Goal: Transaction & Acquisition: Book appointment/travel/reservation

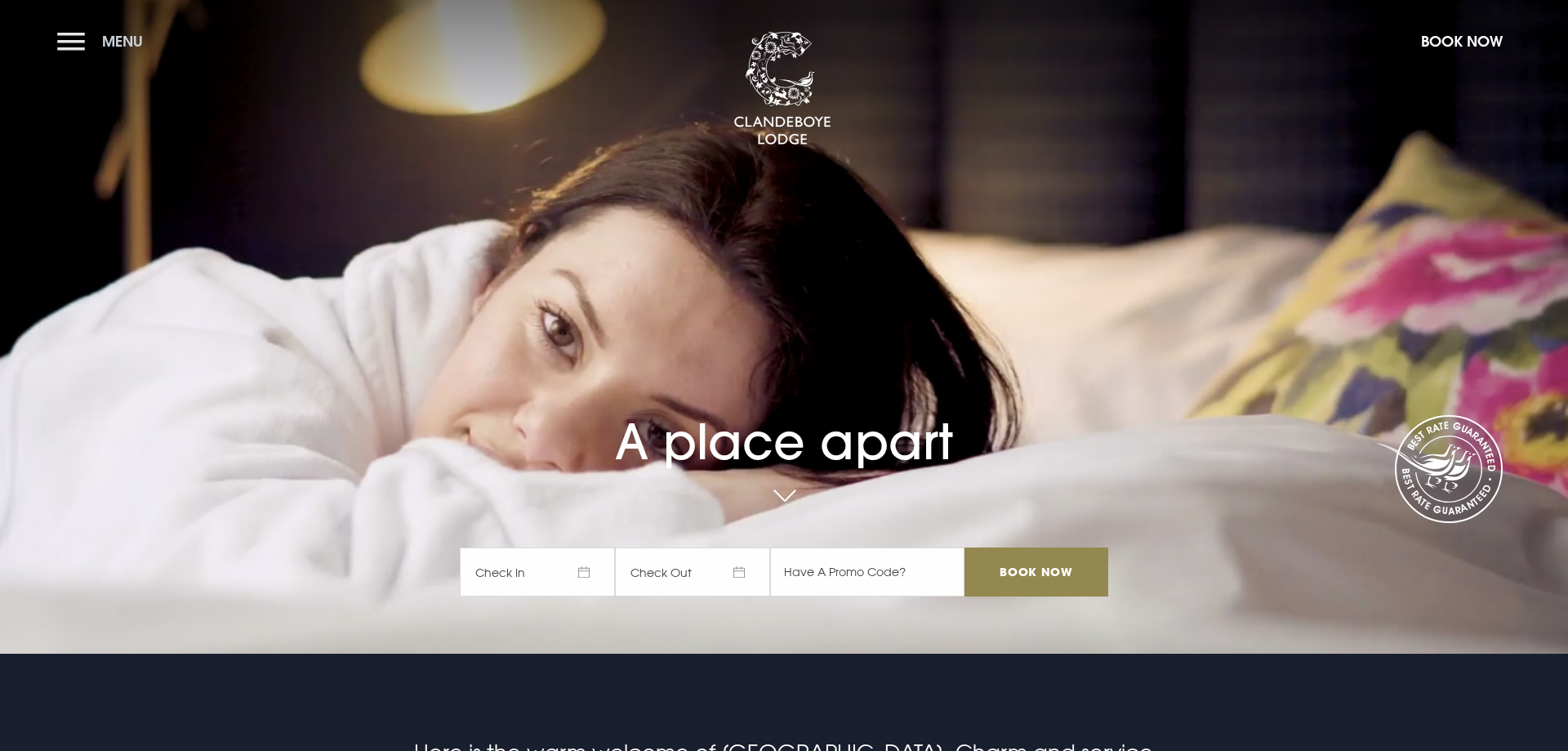
click at [101, 37] on button "Menu" at bounding box center [104, 42] width 94 height 35
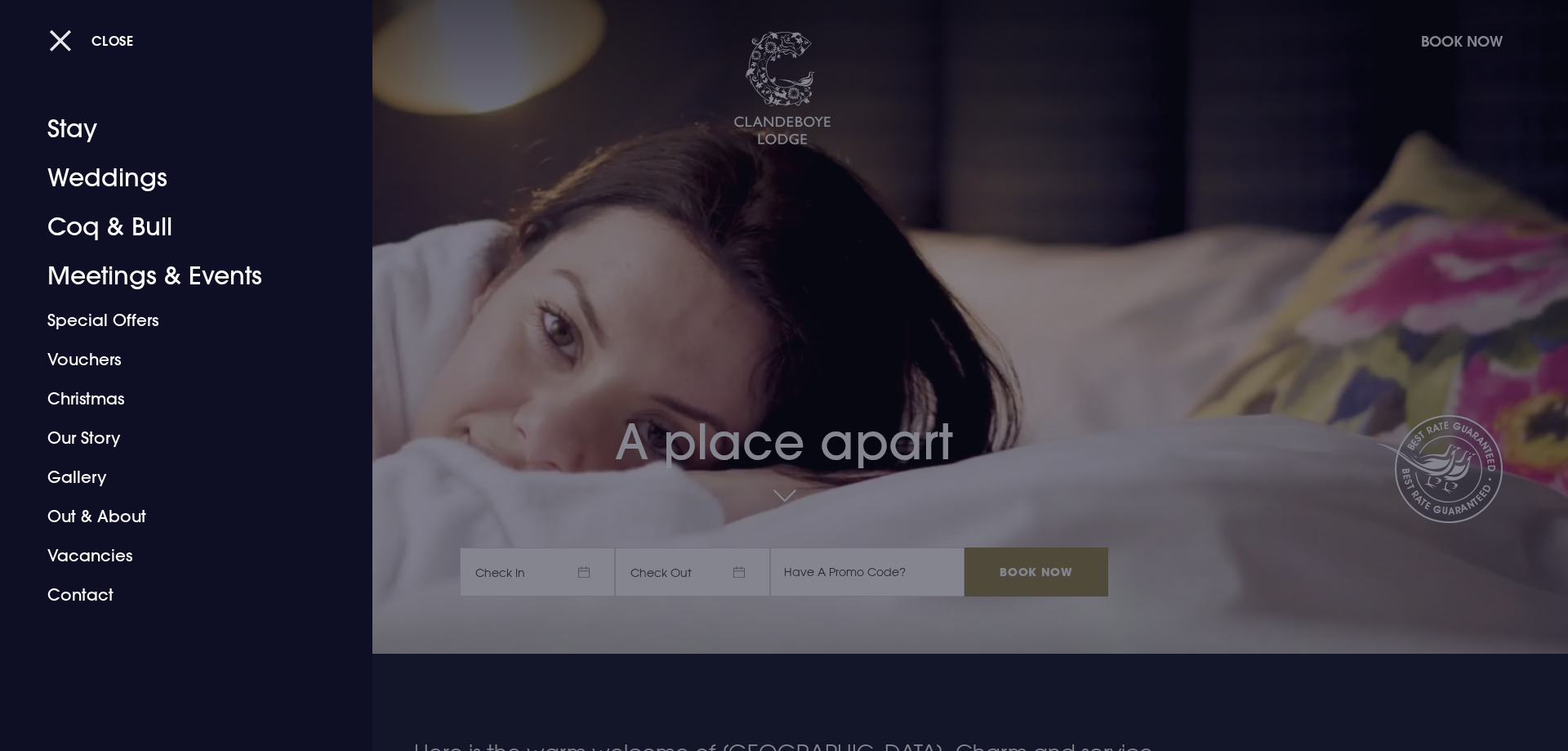
click at [58, 37] on button "Close" at bounding box center [91, 41] width 85 height 34
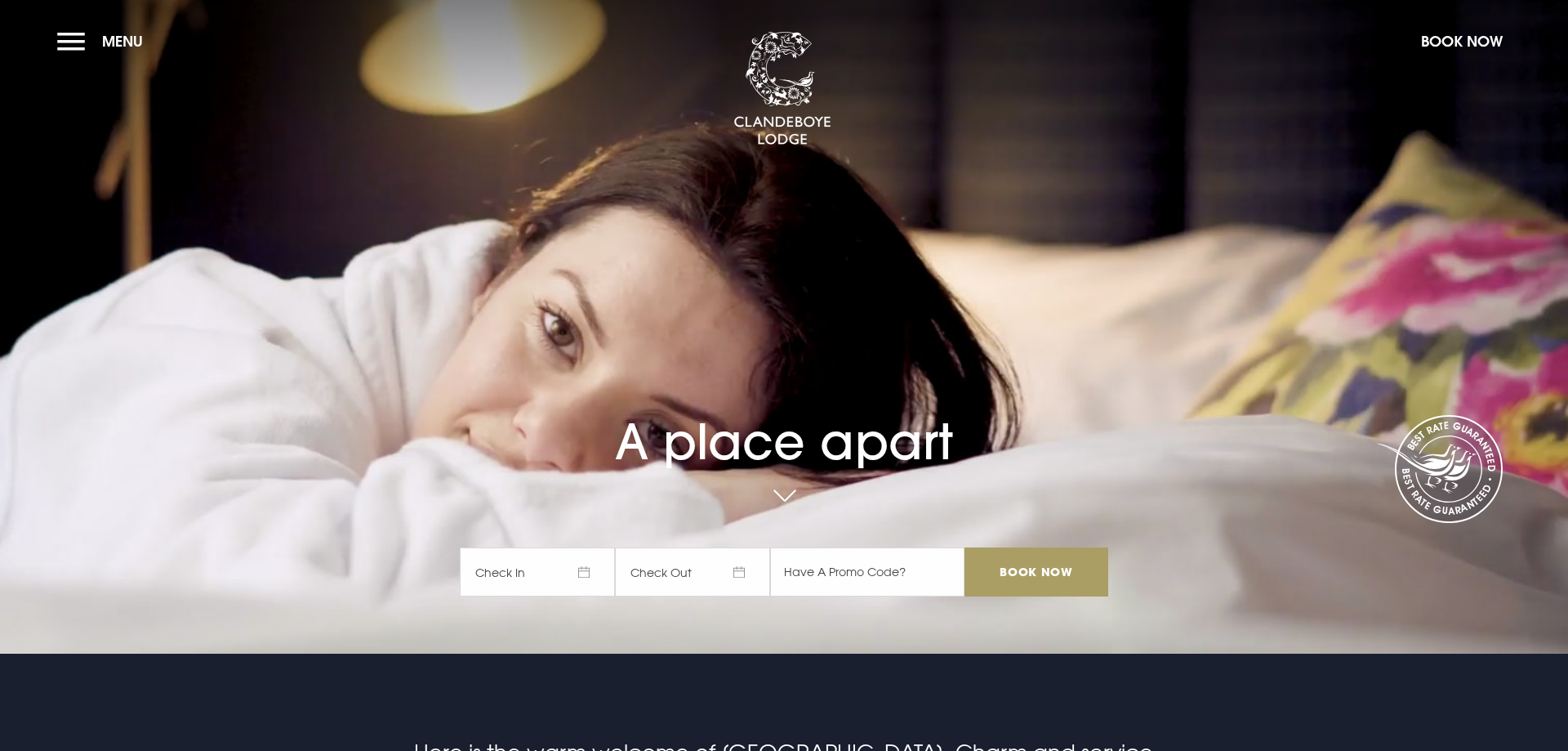
click at [1064, 573] on input "Book Now" at bounding box center [1037, 571] width 143 height 49
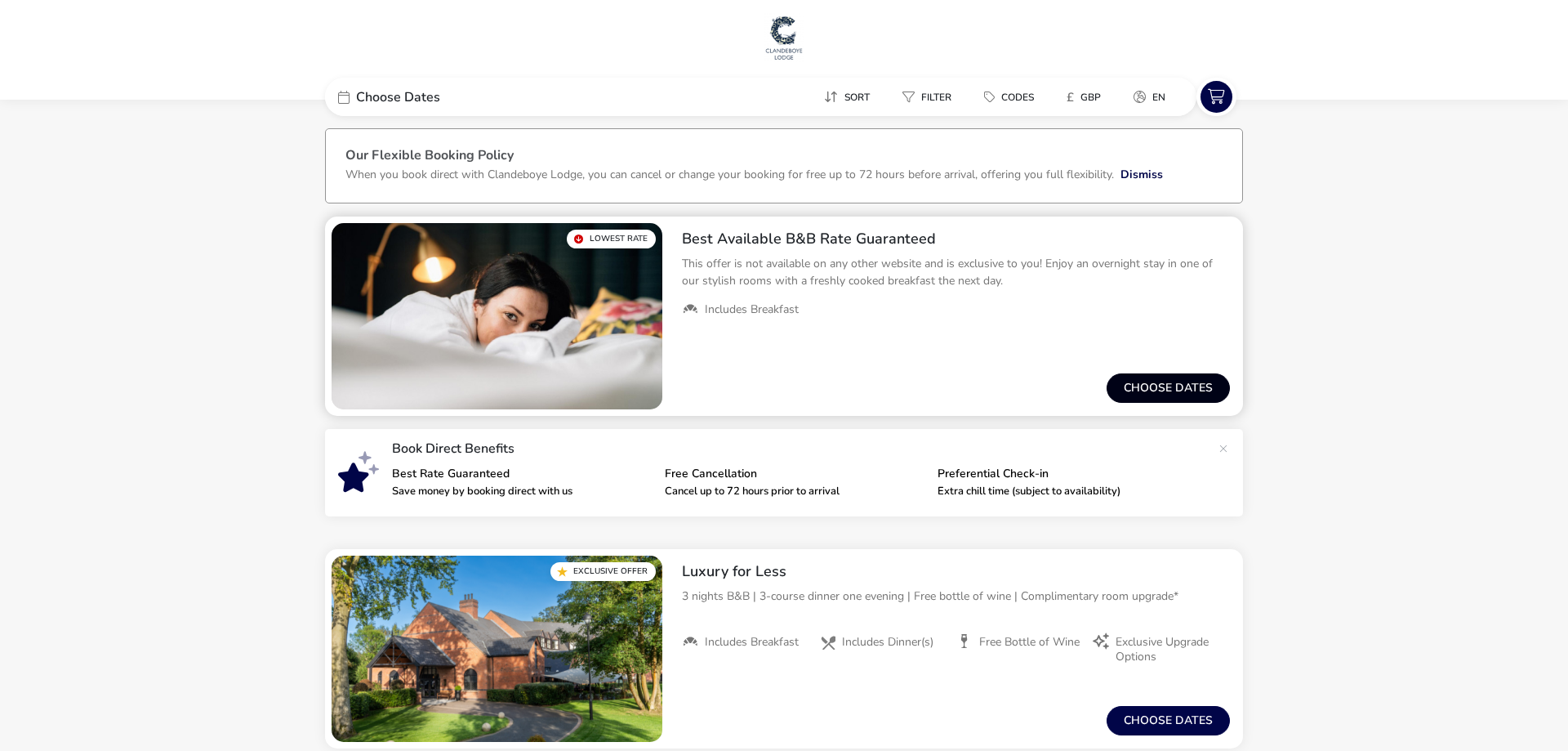
click at [1166, 383] on button "Choose dates" at bounding box center [1168, 388] width 123 height 29
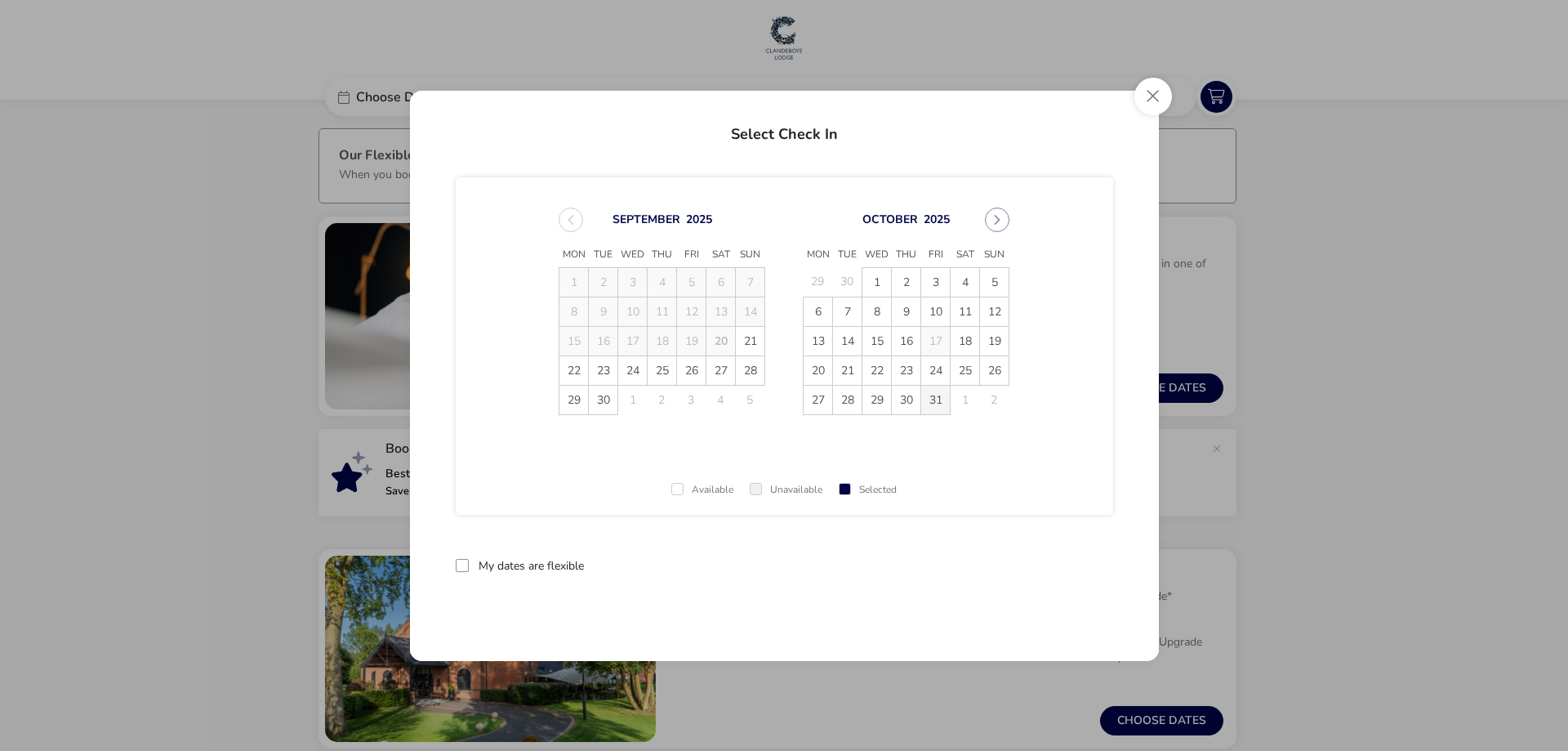
click at [933, 398] on span "31" at bounding box center [936, 399] width 28 height 28
click at [996, 210] on button "Next Month" at bounding box center [998, 220] width 25 height 25
click at [823, 311] on span "3" at bounding box center [818, 312] width 28 height 28
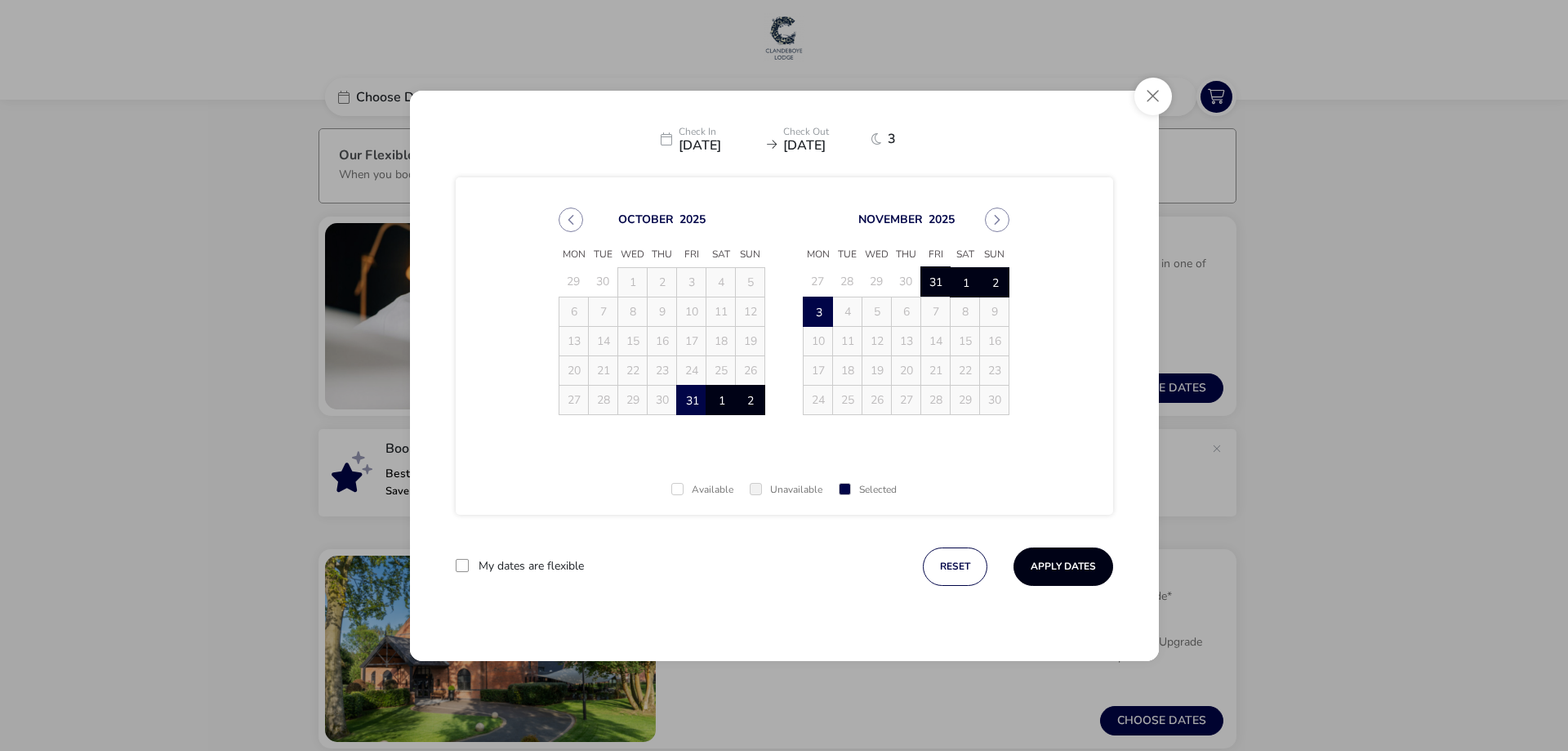
click at [1049, 556] on button "Apply Dates" at bounding box center [1063, 566] width 100 height 38
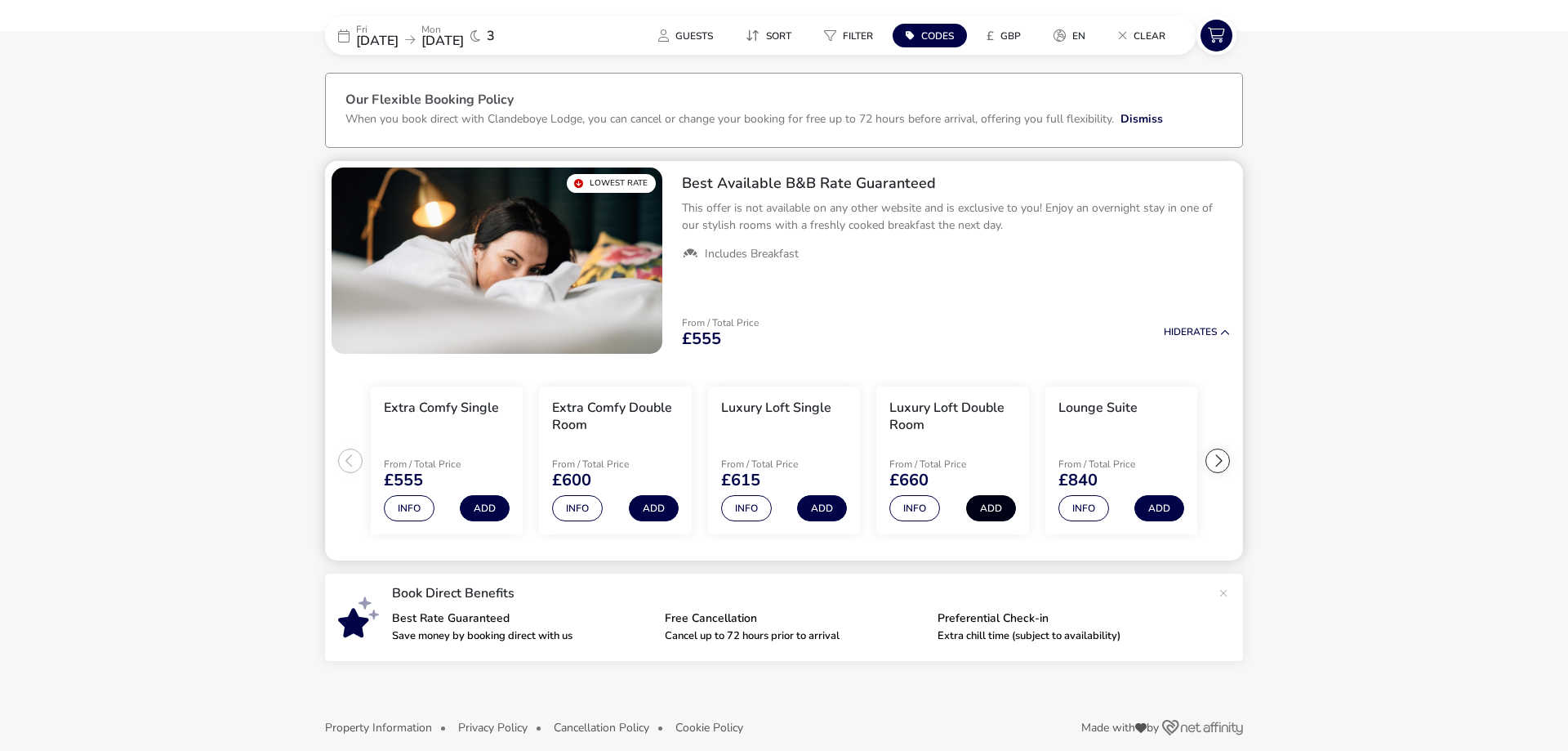
scroll to position [73, 0]
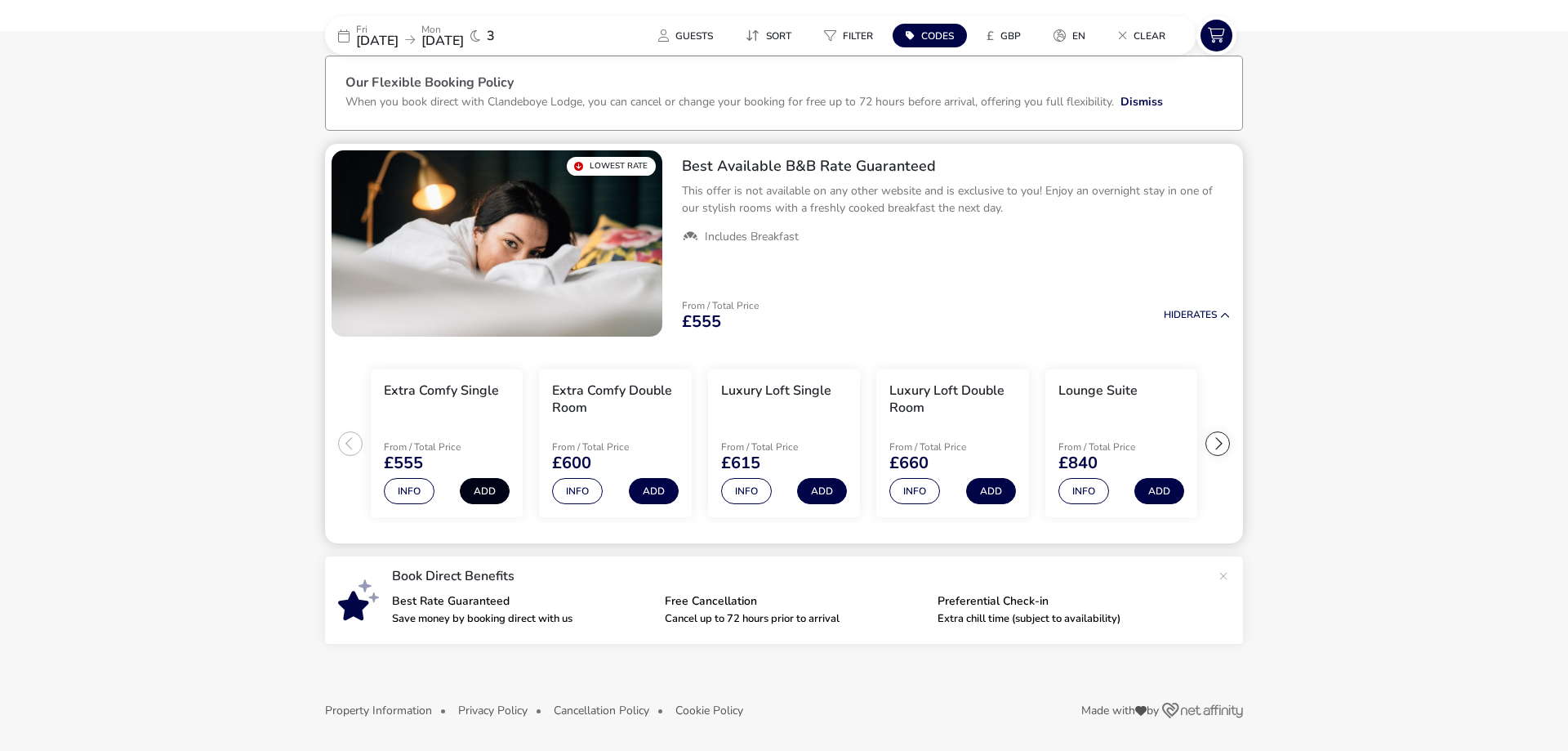
click at [483, 483] on button "Add" at bounding box center [484, 492] width 50 height 27
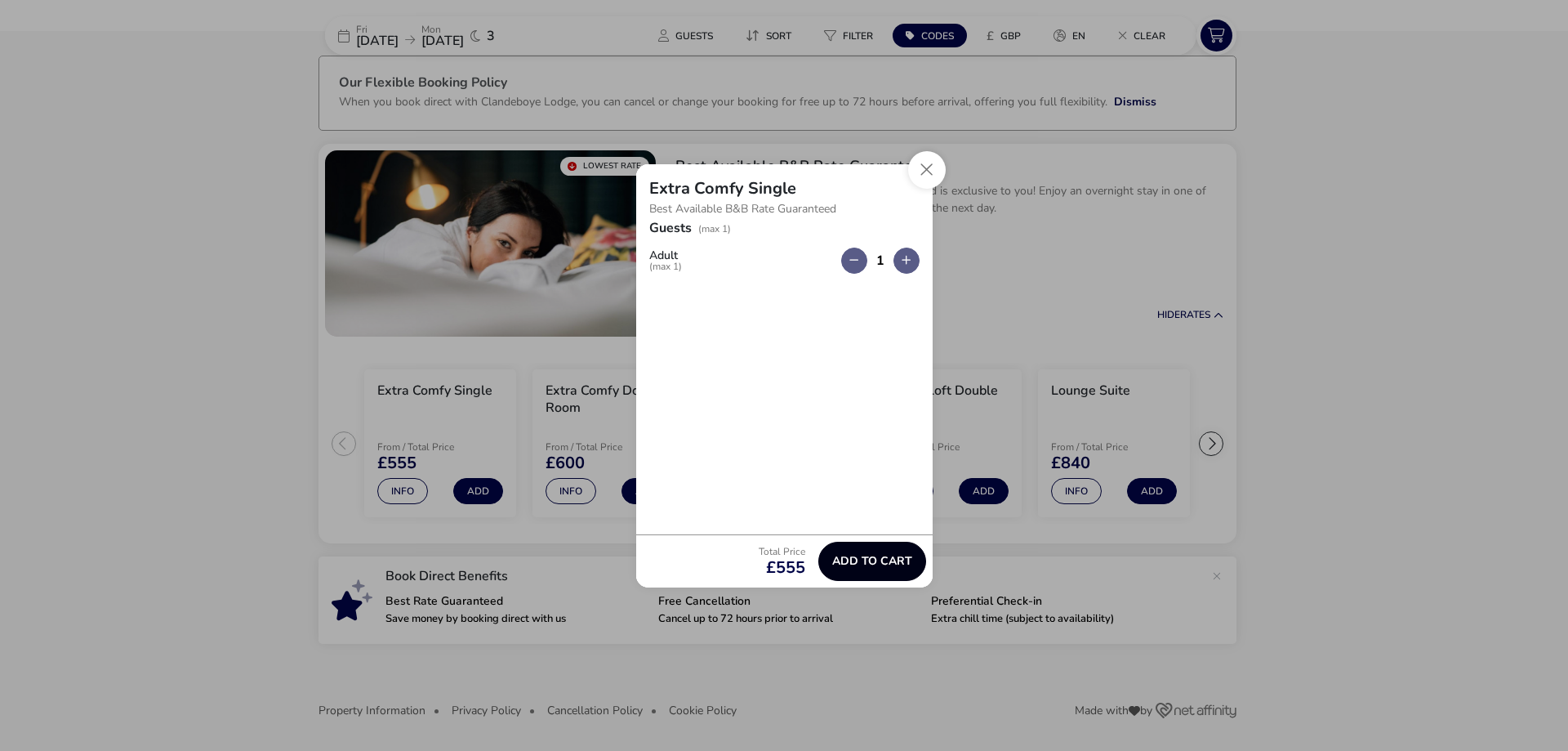
click at [900, 564] on span "Add to cart" at bounding box center [872, 561] width 80 height 12
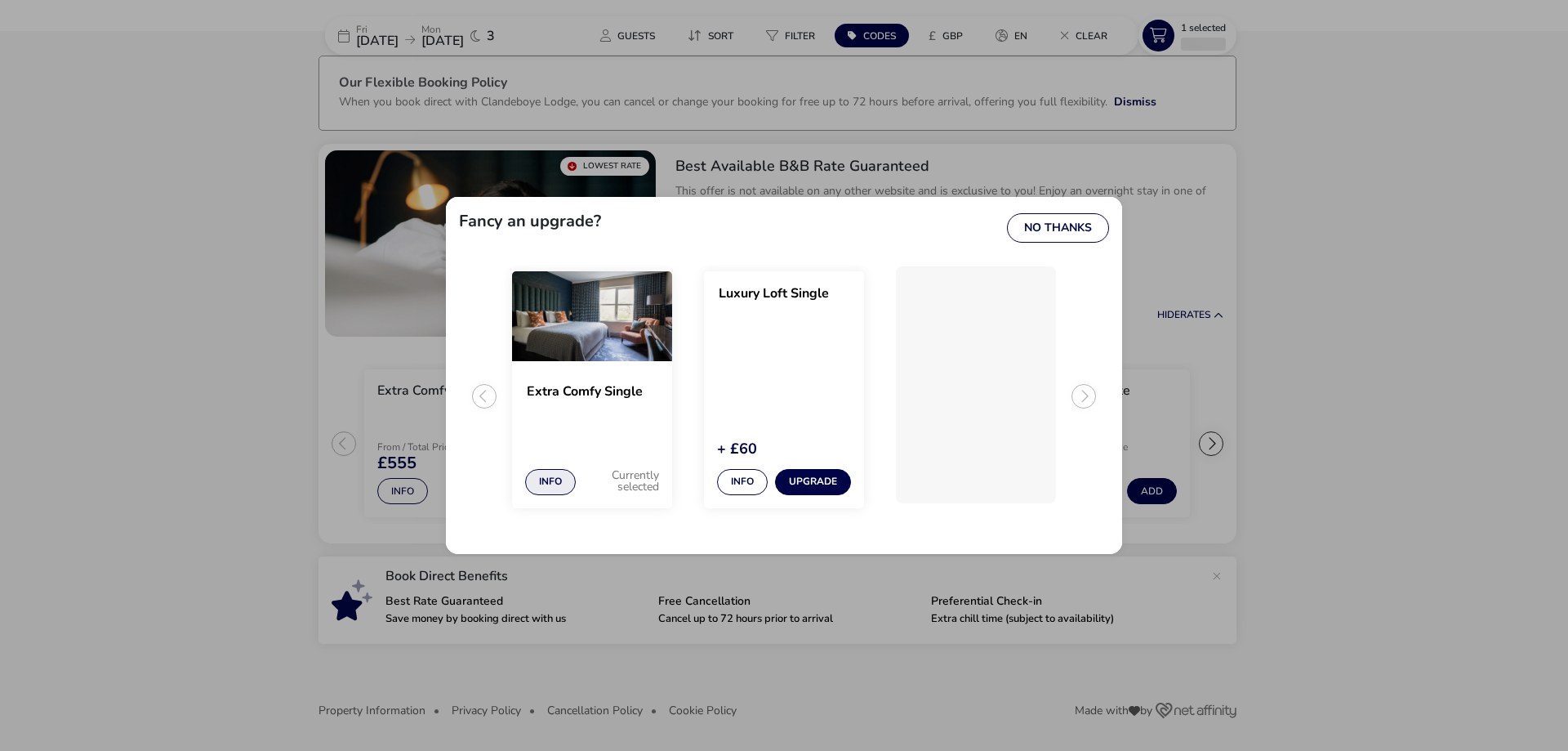
click at [545, 475] on button "Info" at bounding box center [550, 483] width 50 height 27
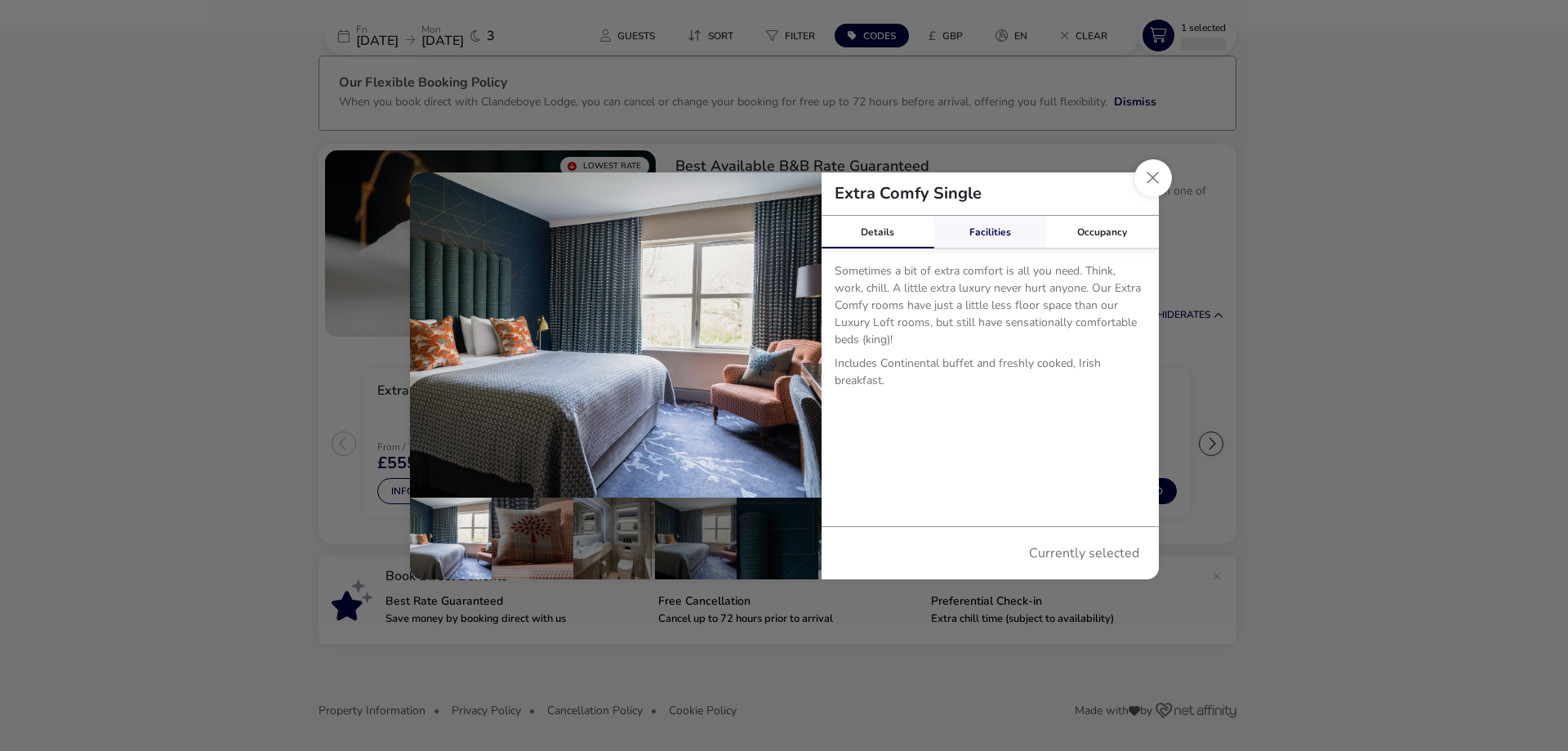
click at [966, 239] on link "Facilities" at bounding box center [989, 232] width 112 height 33
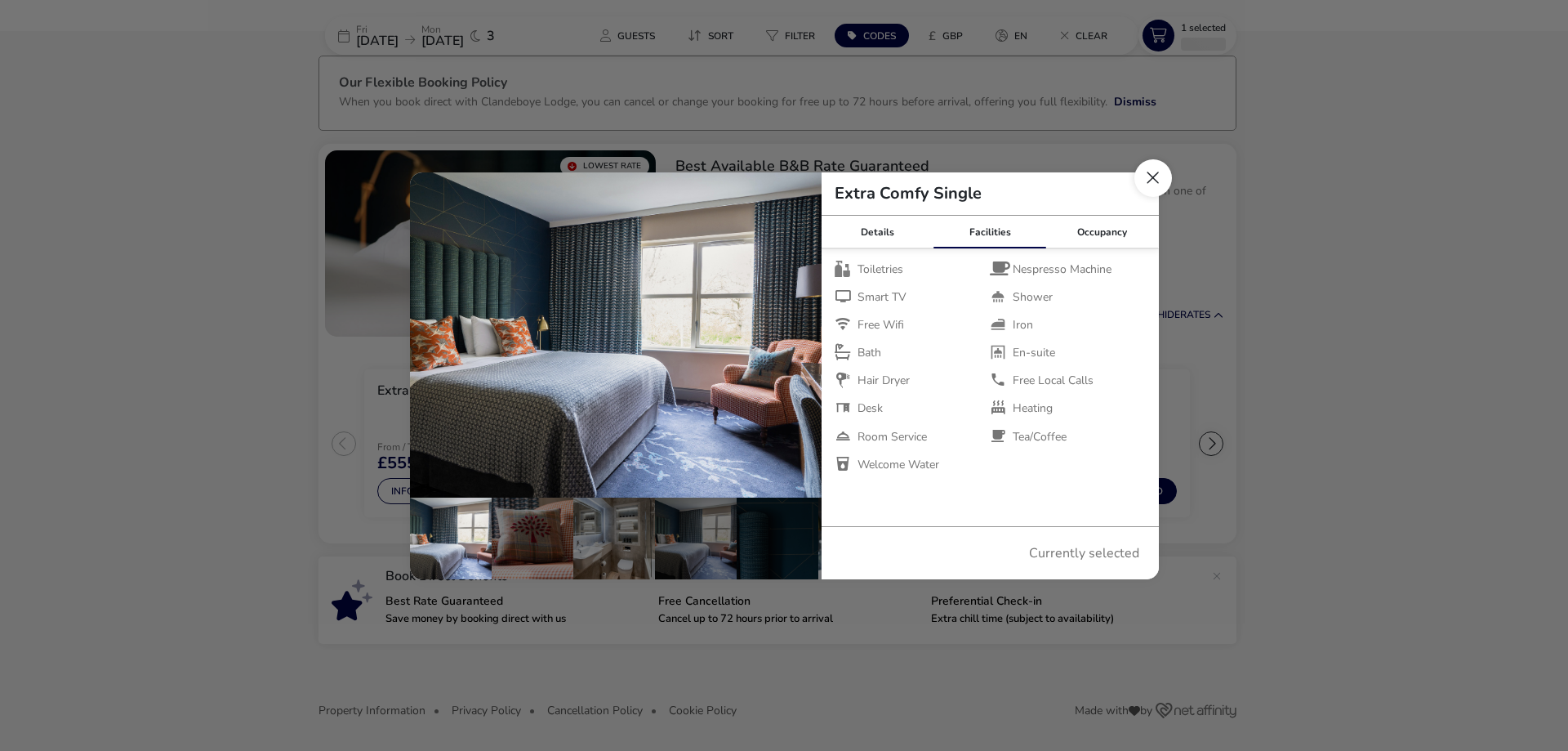
click at [1152, 190] on button "Close dialog" at bounding box center [1153, 178] width 37 height 37
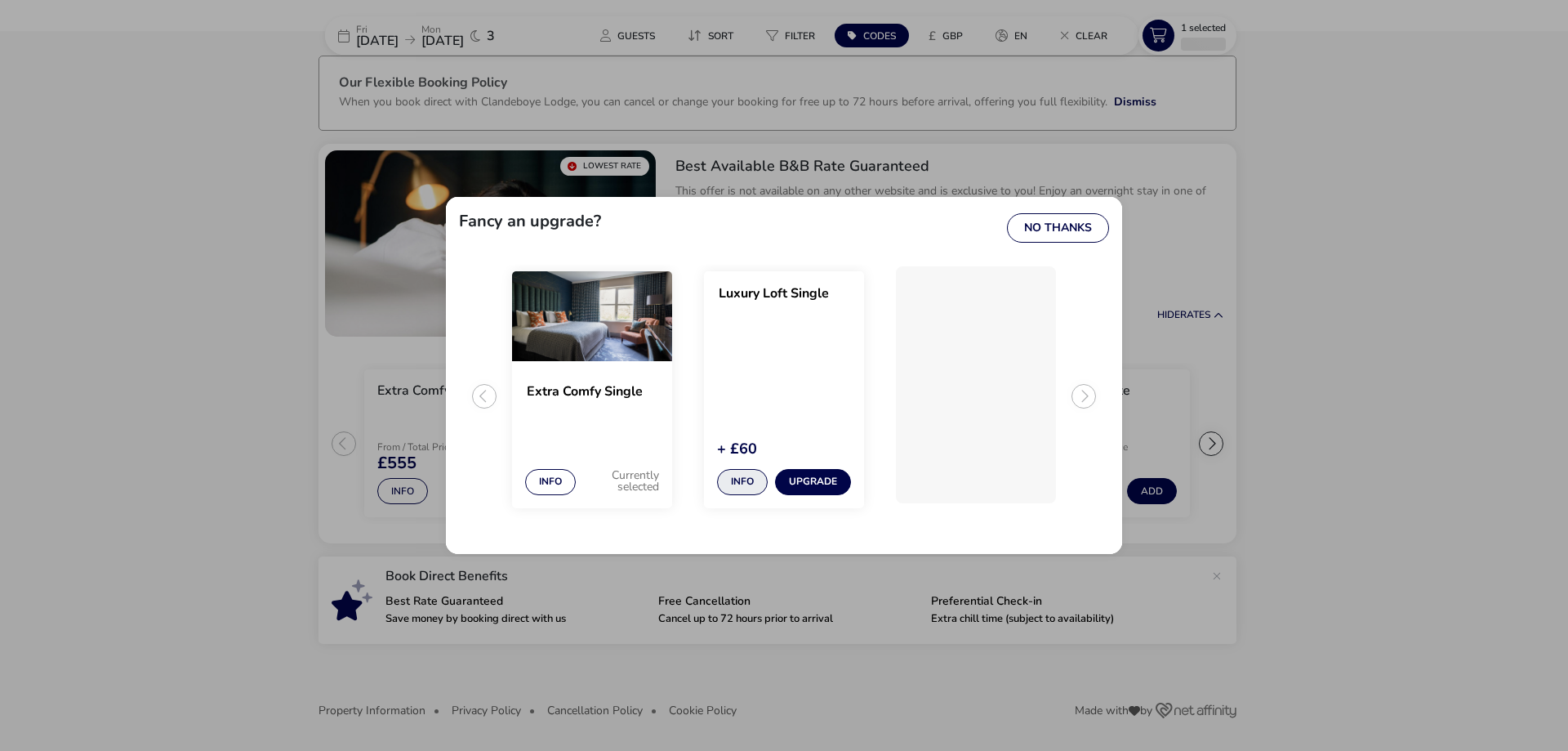
click at [759, 476] on button "Info" at bounding box center [742, 483] width 50 height 27
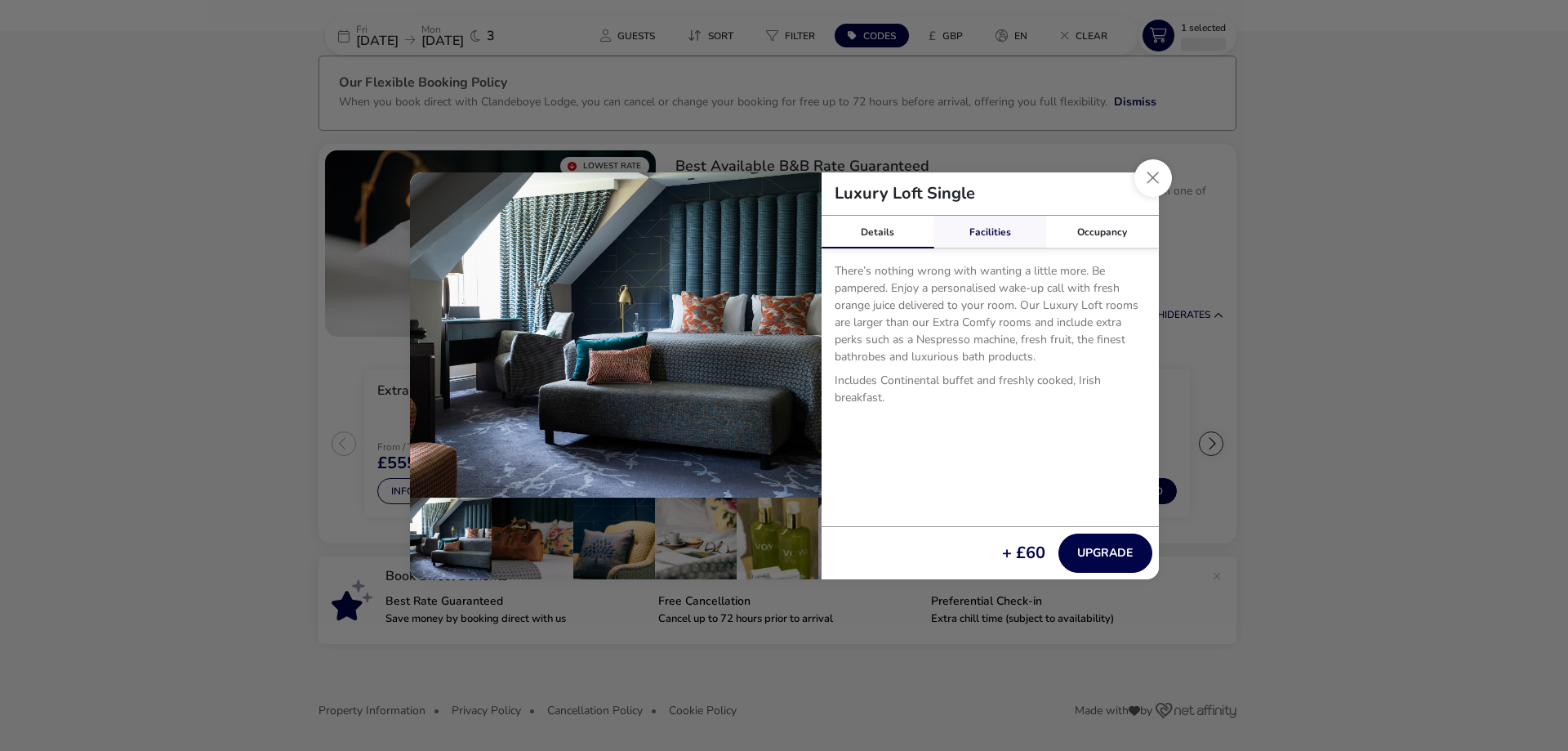
click at [974, 233] on link "Facilities" at bounding box center [989, 232] width 112 height 33
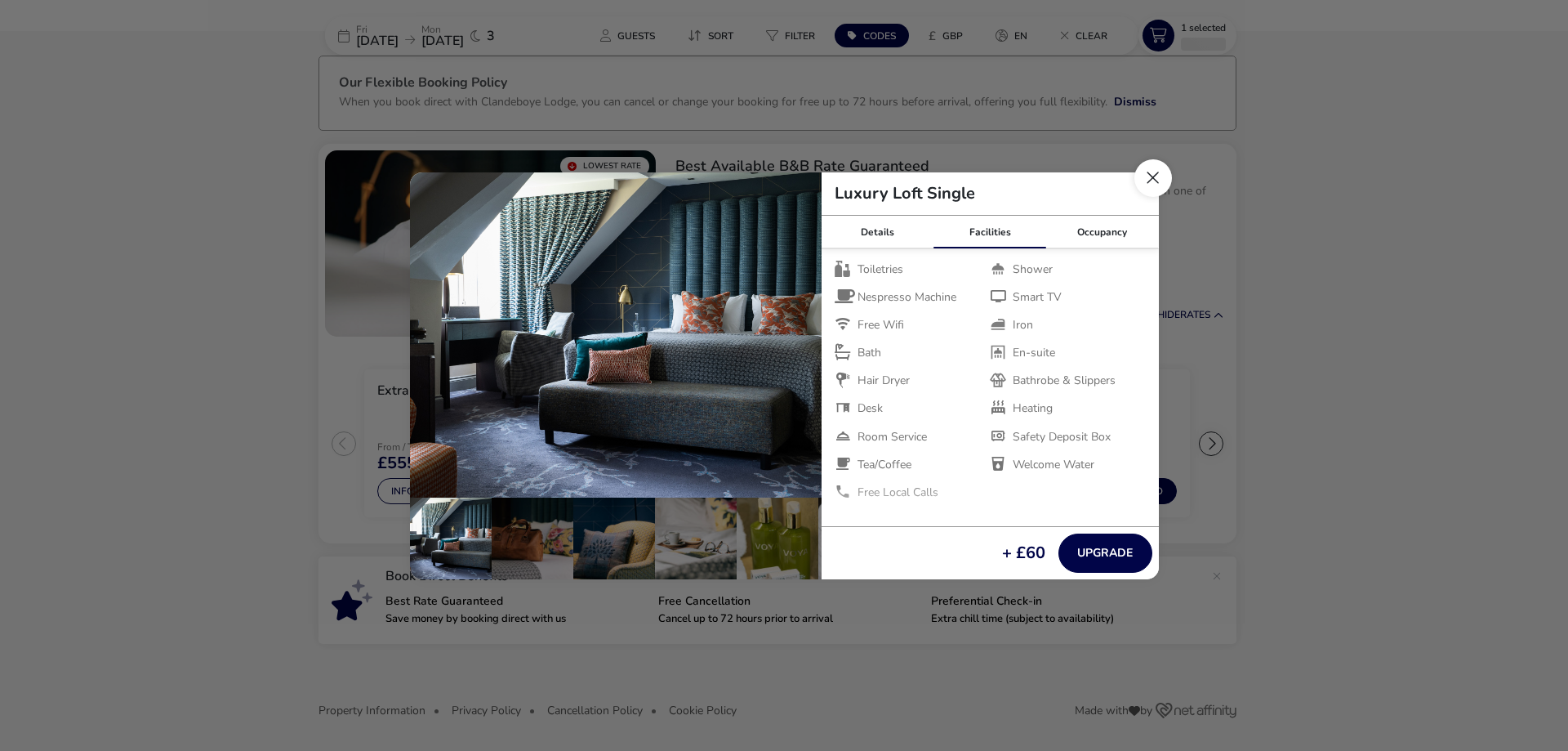
click at [1158, 184] on button "Close dialog" at bounding box center [1153, 178] width 37 height 37
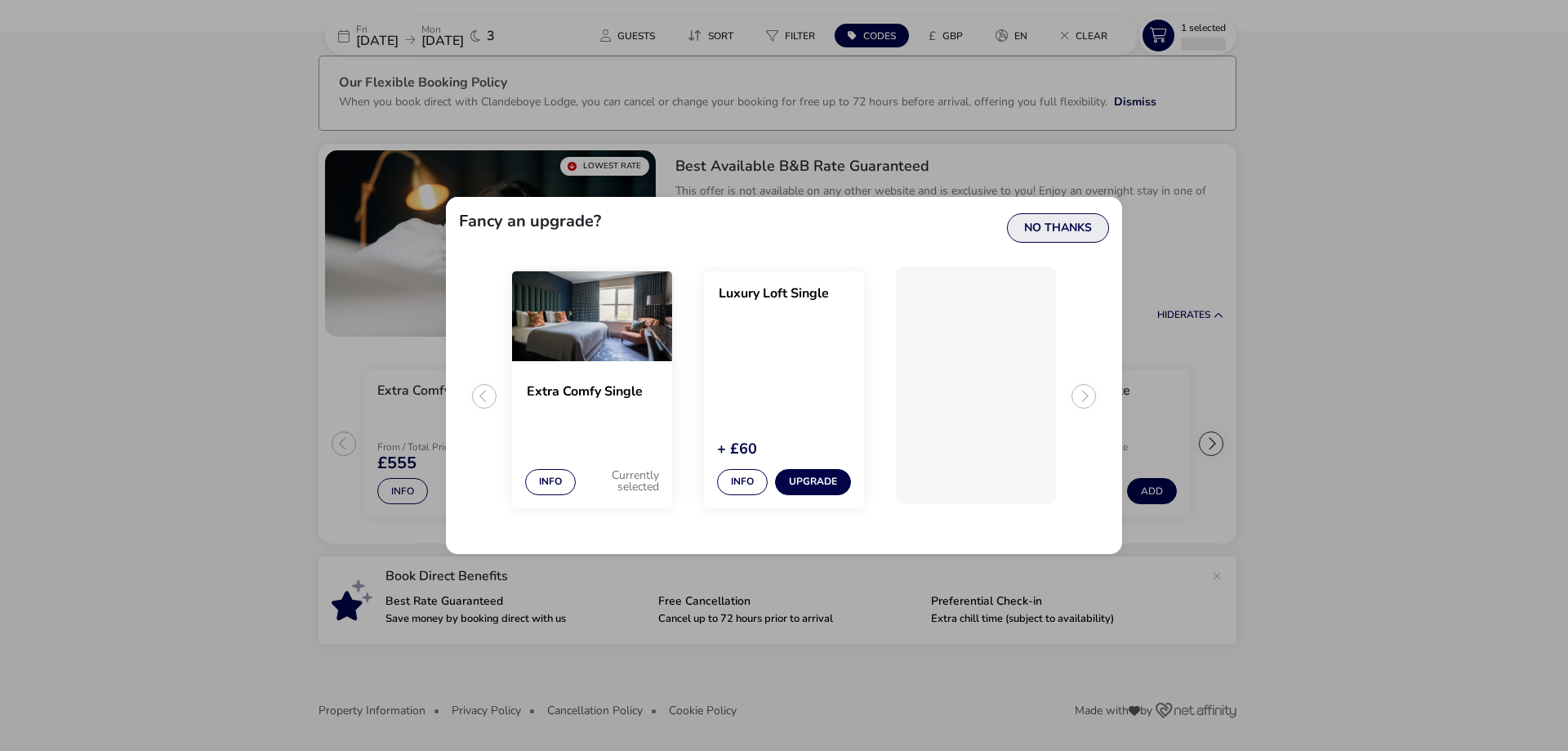
click at [1070, 235] on button "No Thanks" at bounding box center [1057, 228] width 102 height 29
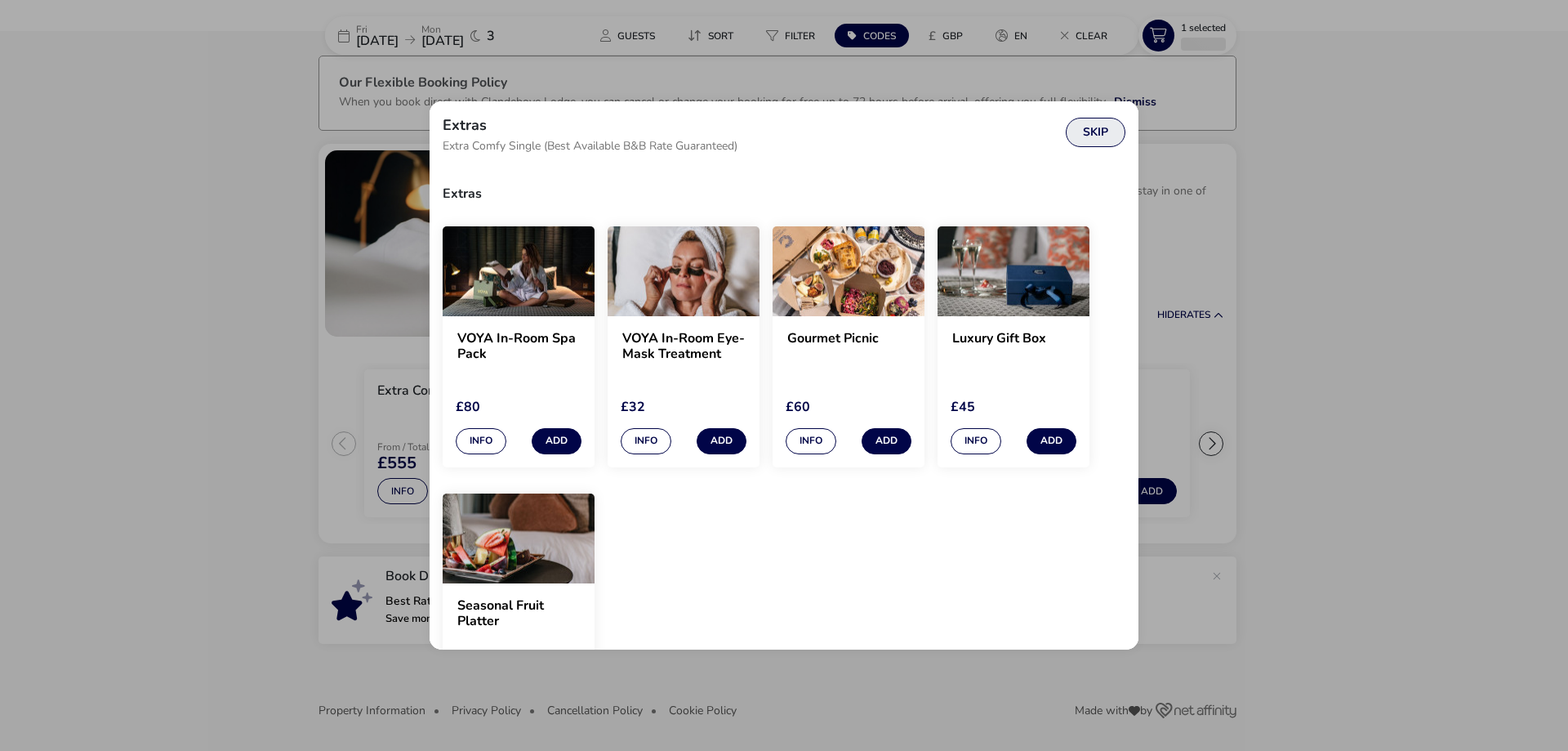
click at [1091, 132] on button "Skip" at bounding box center [1095, 132] width 59 height 29
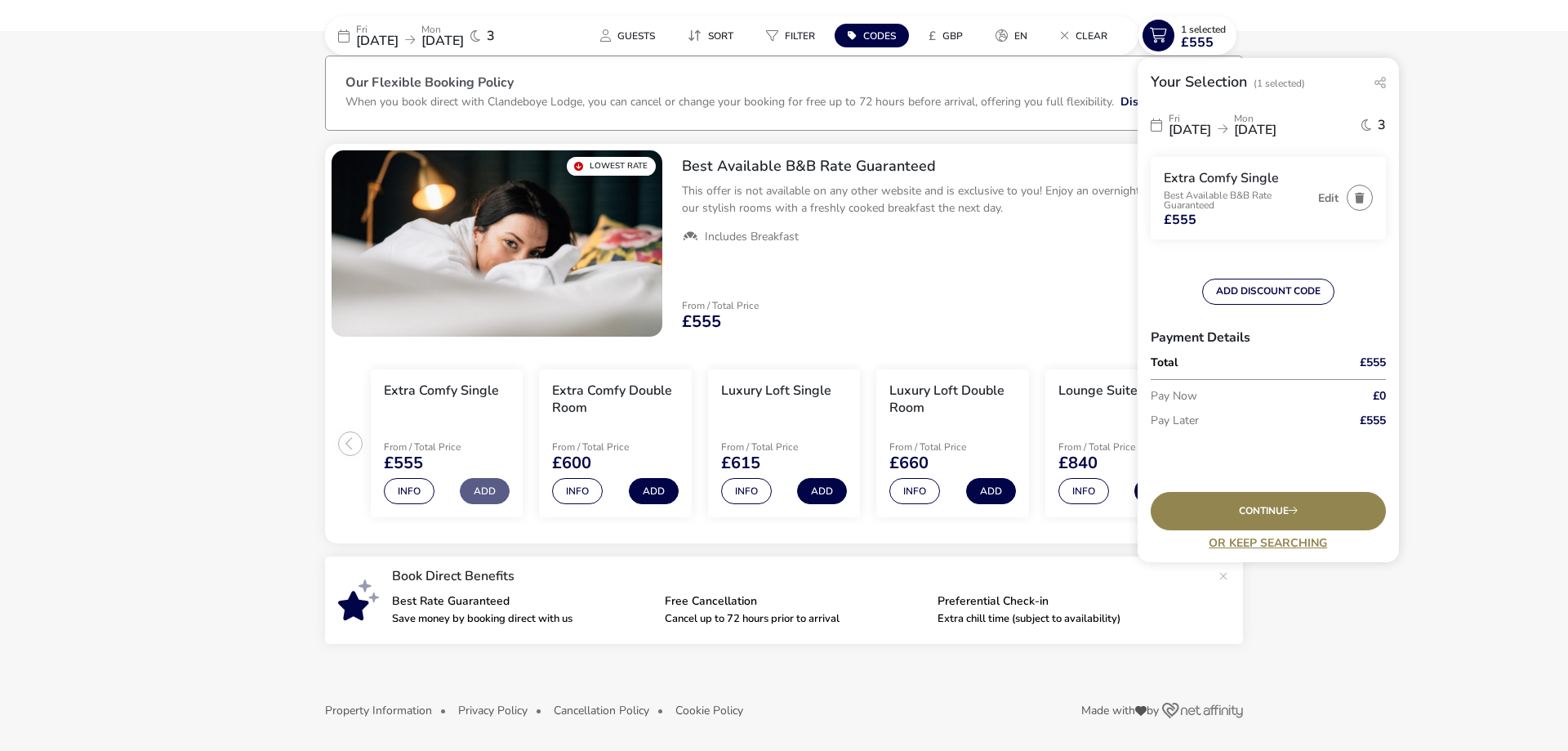
click at [88, 79] on naf-accommodations-shell "[DATE] [DATE] 3 Guests Sort Filter Codes £ GBP en Clear 1 Selected £555 Your Se…" at bounding box center [784, 397] width 1568 height 708
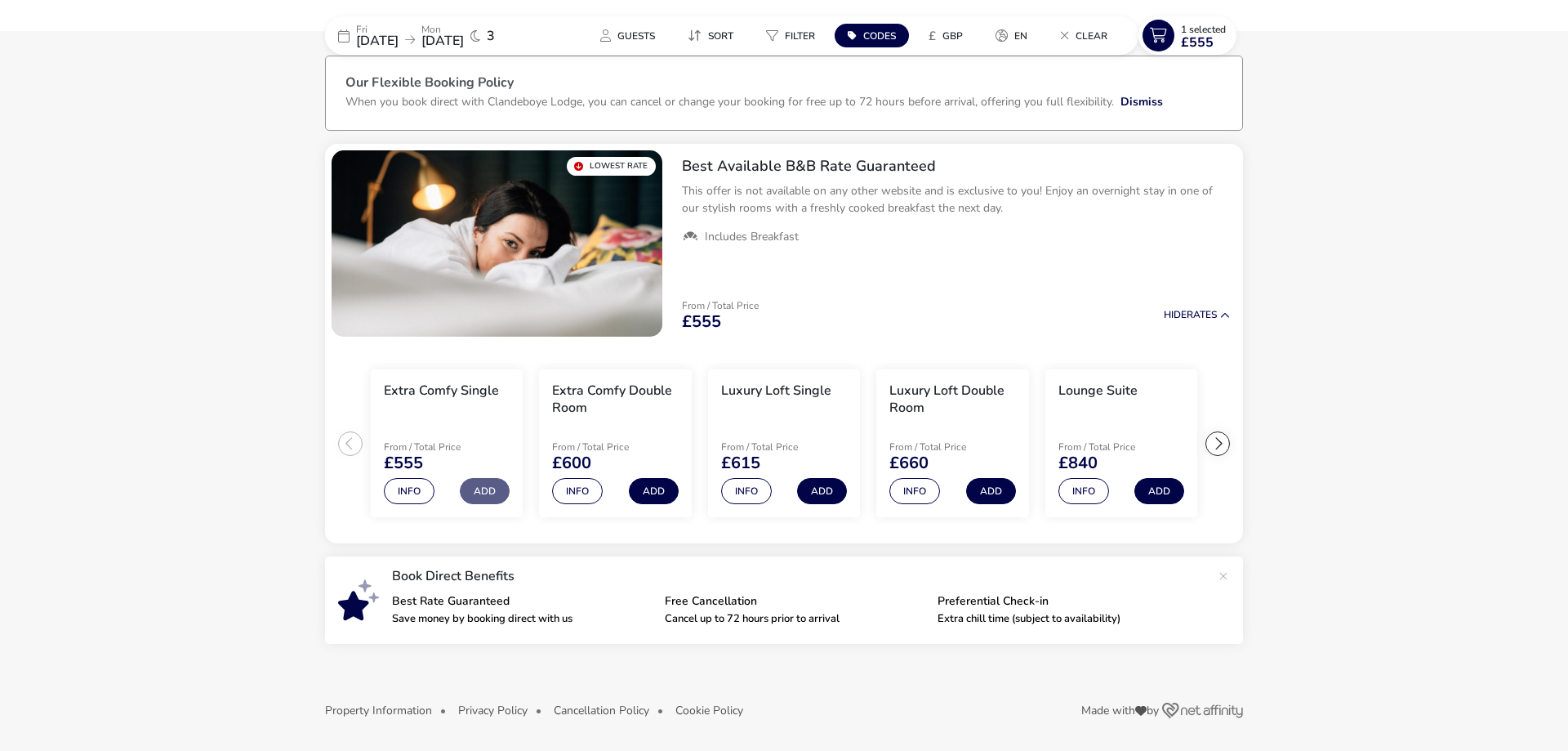
click at [464, 35] on span "[DATE]" at bounding box center [443, 41] width 42 height 18
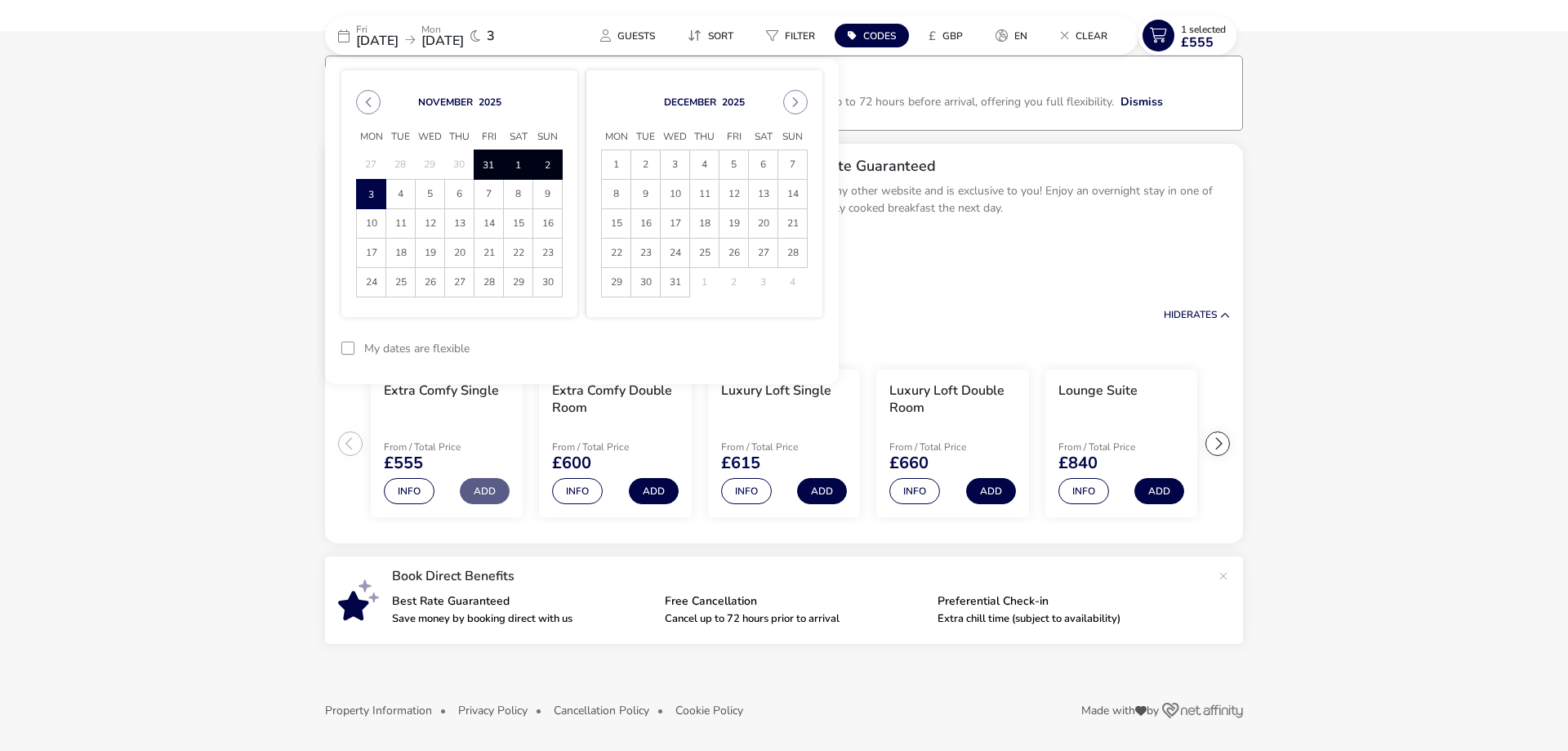
click at [512, 162] on span "1" at bounding box center [518, 165] width 28 height 28
click at [764, 341] on button "reset" at bounding box center [790, 348] width 65 height 38
click at [522, 164] on span "1" at bounding box center [518, 165] width 28 height 28
click at [372, 107] on button "Previous Month" at bounding box center [368, 102] width 25 height 25
click at [796, 111] on button "Next Month" at bounding box center [796, 102] width 25 height 25
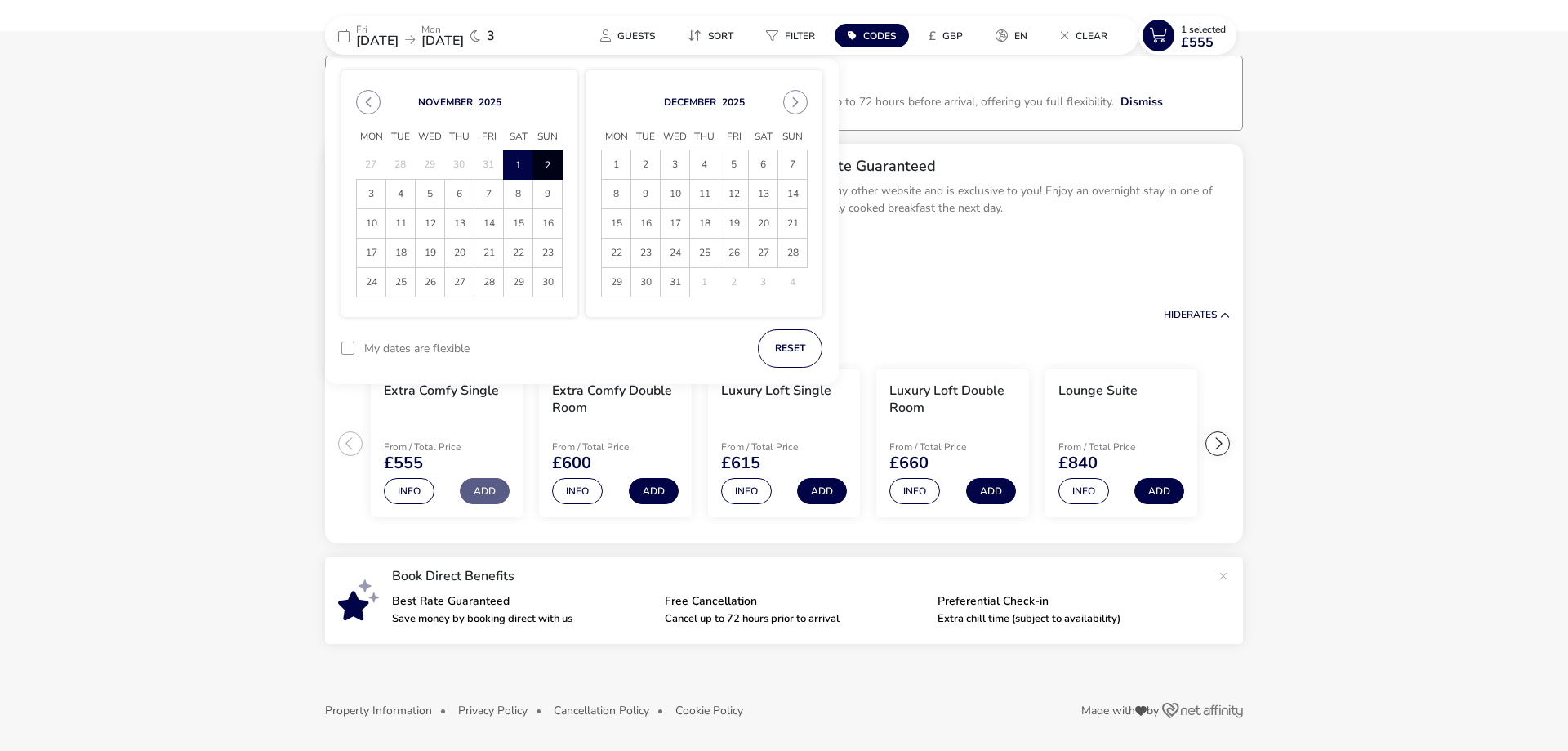
click at [551, 165] on span "2" at bounding box center [547, 165] width 28 height 28
click at [795, 352] on button "Apply Dates" at bounding box center [772, 348] width 100 height 38
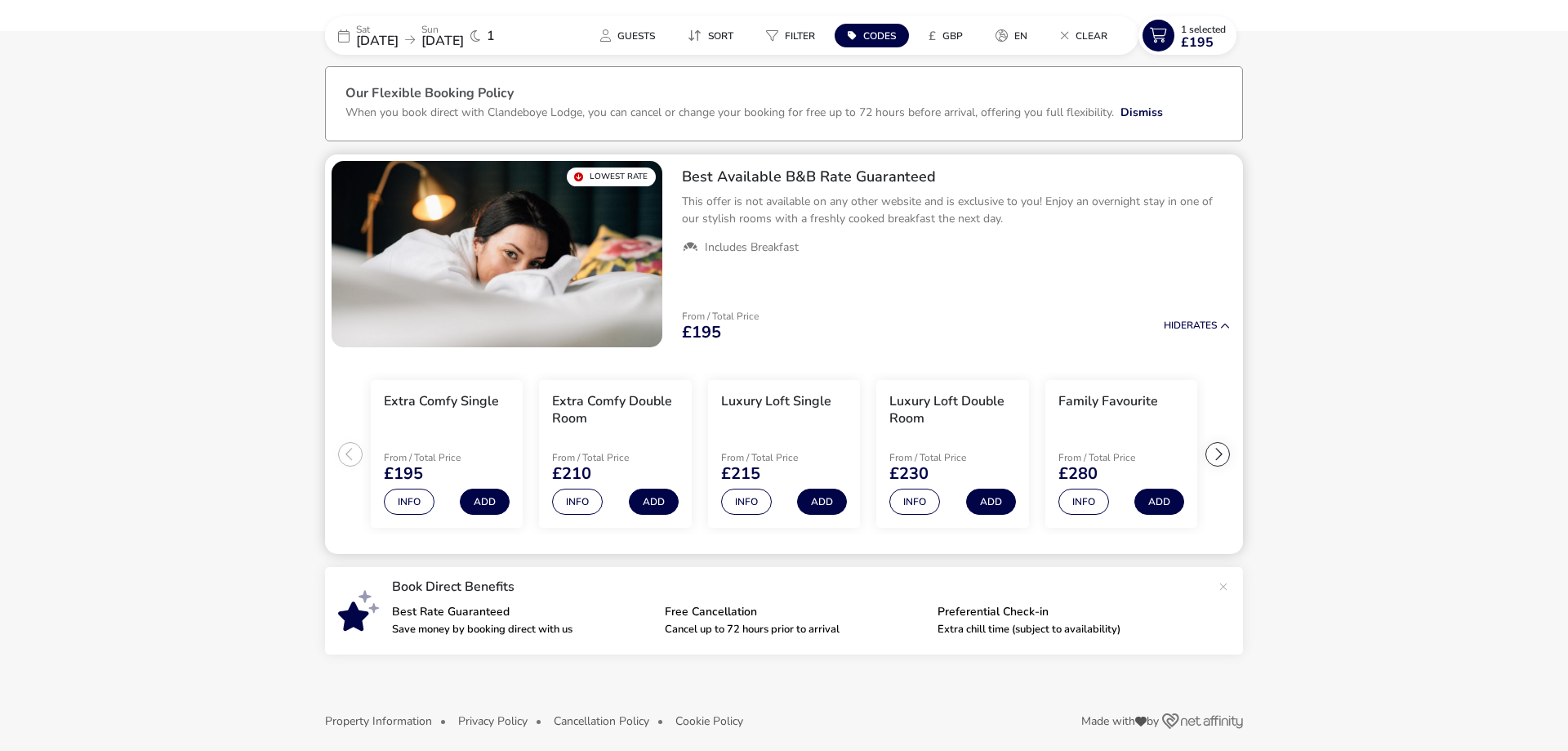
scroll to position [73, 0]
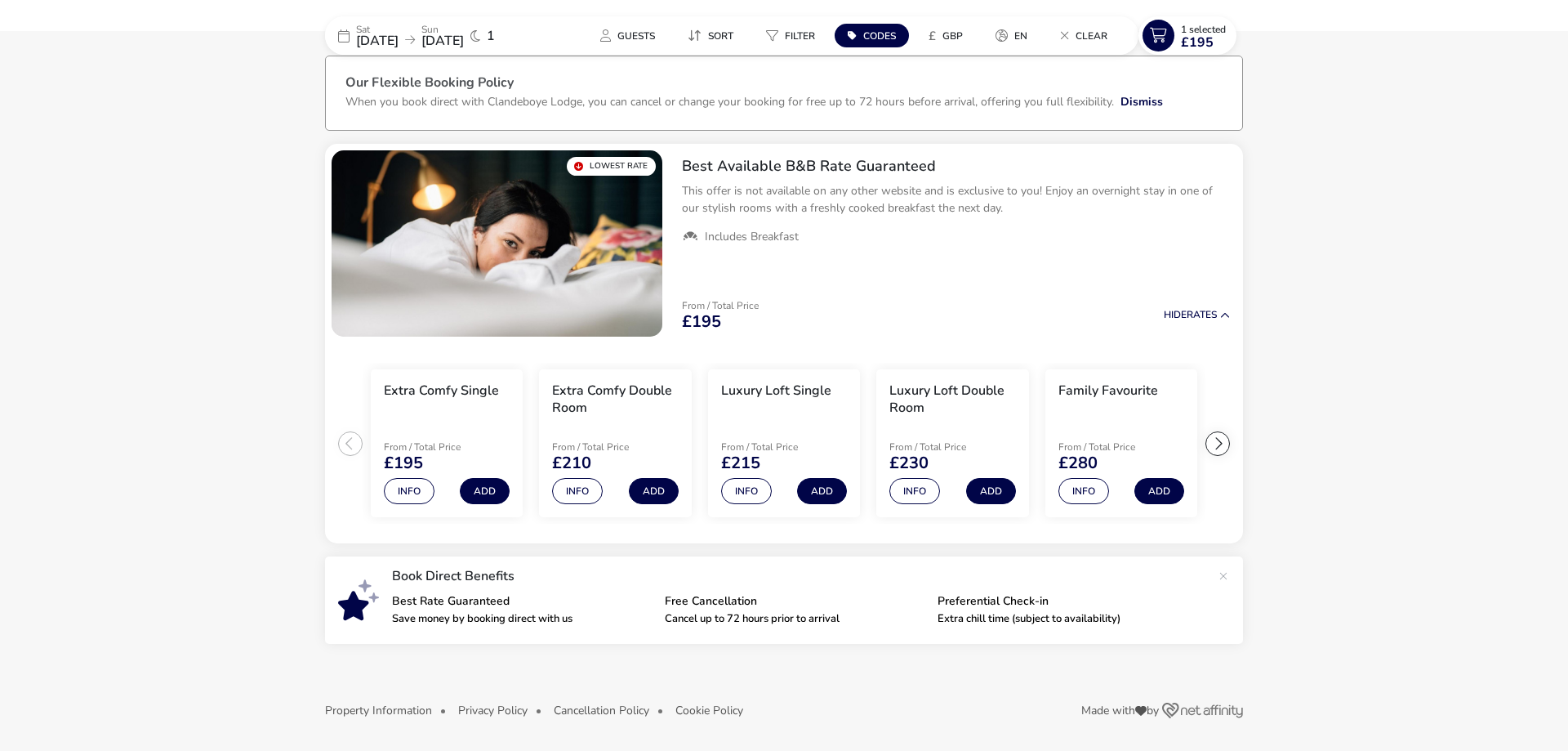
click at [398, 31] on p "Sat" at bounding box center [377, 29] width 42 height 10
click at [464, 33] on span "[DATE]" at bounding box center [443, 41] width 42 height 18
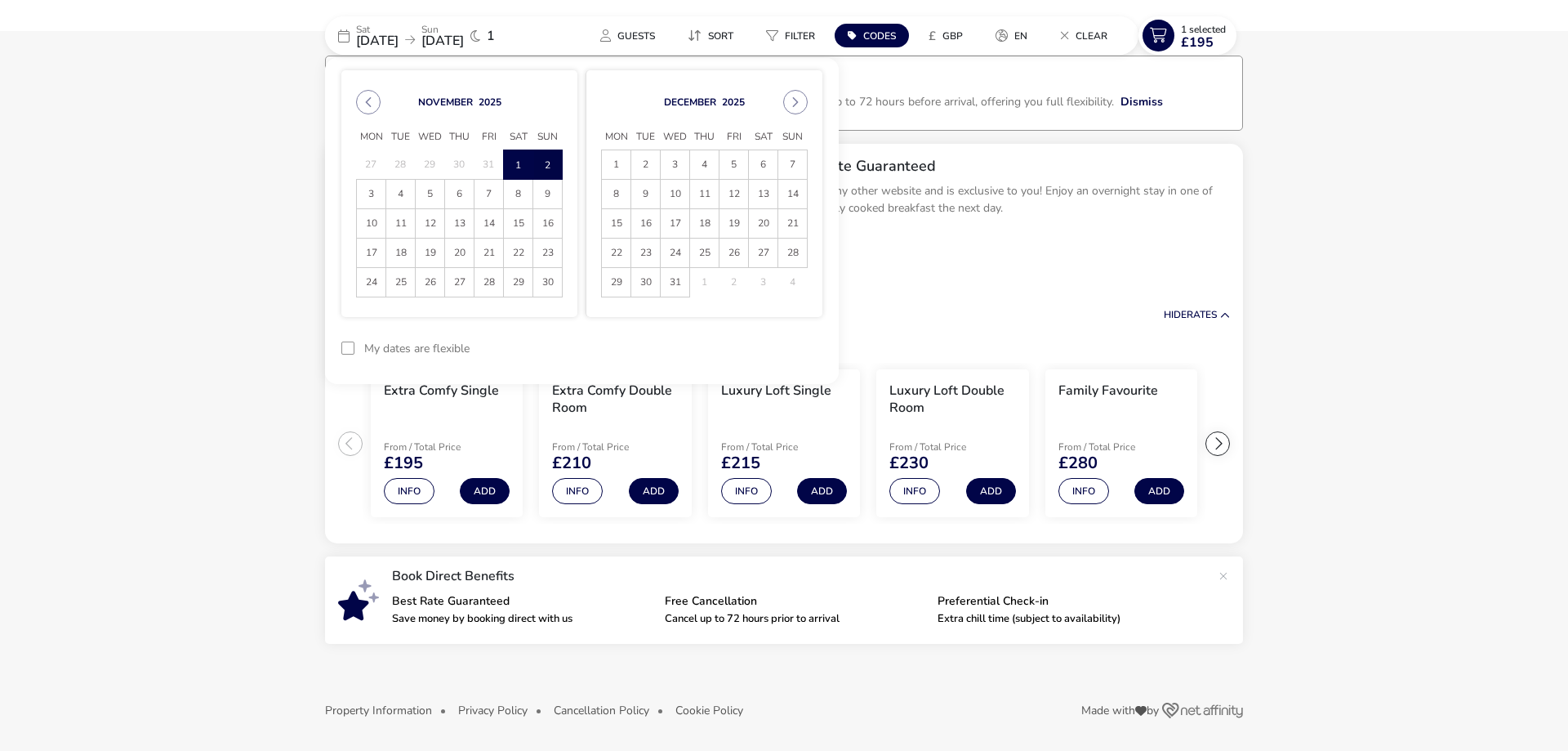
click at [541, 165] on span "2" at bounding box center [547, 165] width 28 height 28
click at [542, 162] on span "2" at bounding box center [547, 165] width 28 height 28
click at [794, 103] on button "Next Month" at bounding box center [796, 102] width 25 height 25
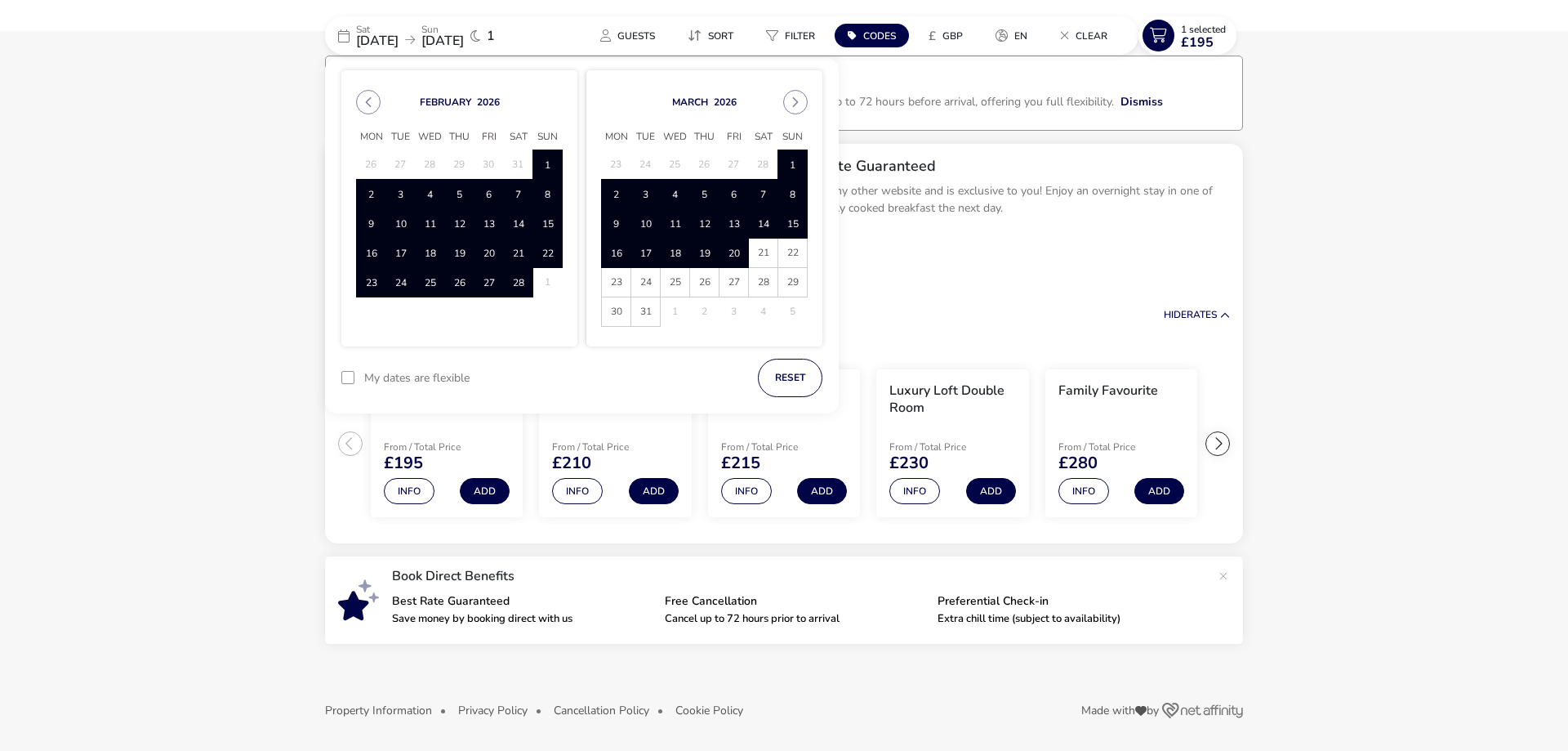
click at [731, 244] on span "20" at bounding box center [734, 252] width 28 height 28
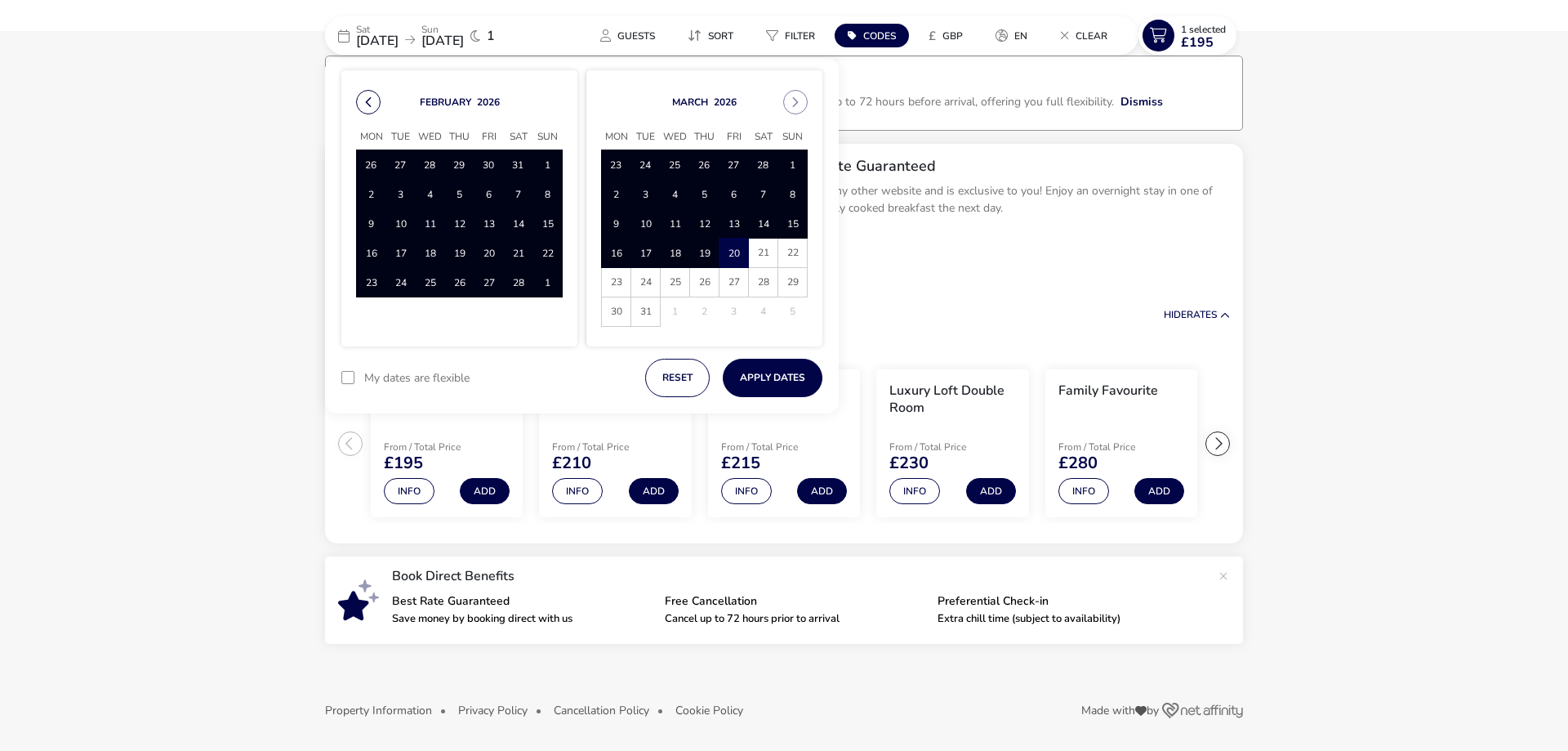
click at [366, 104] on button "Previous Month" at bounding box center [368, 102] width 25 height 25
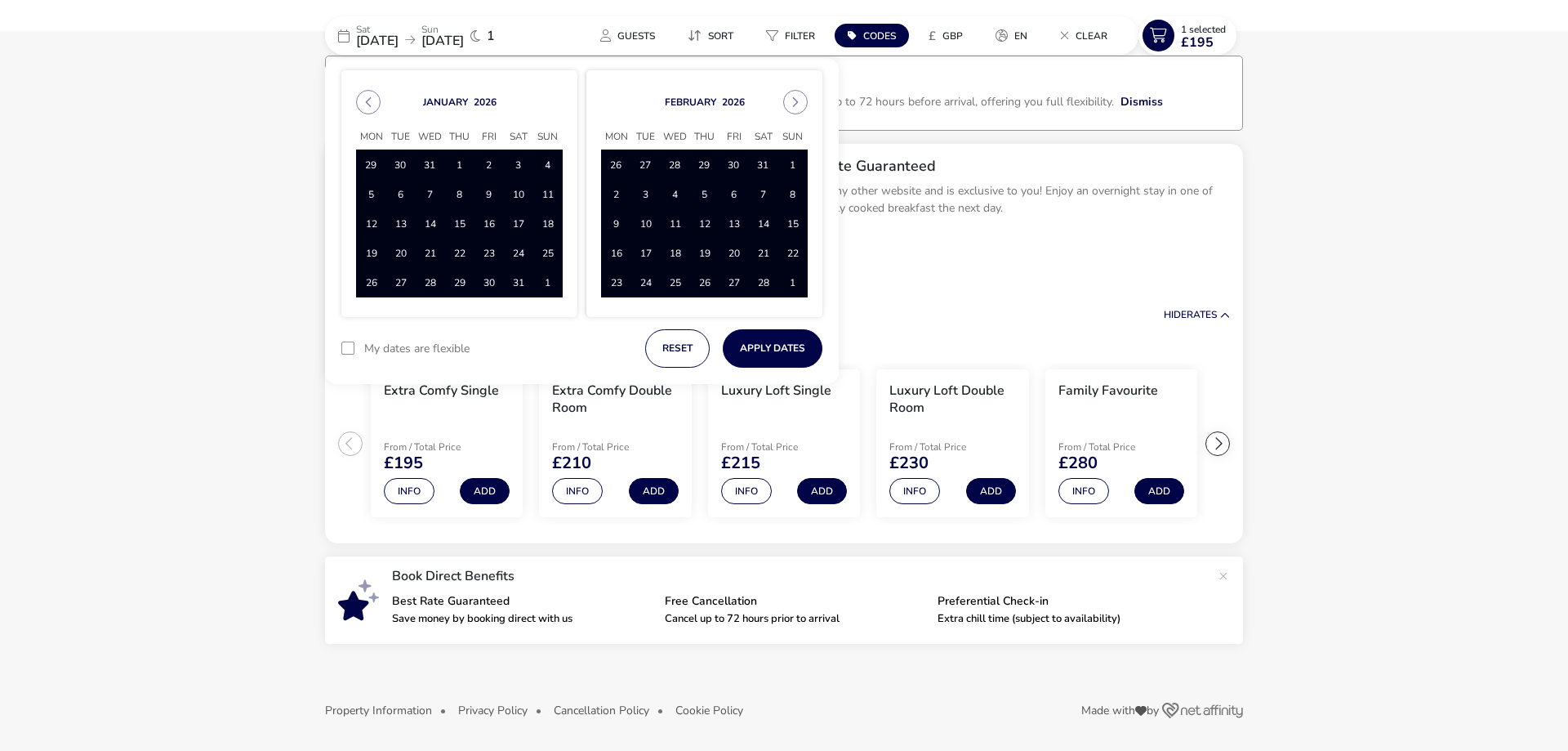
click at [366, 104] on button "Previous Month" at bounding box center [368, 102] width 25 height 25
click at [556, 154] on span "2" at bounding box center [547, 165] width 28 height 28
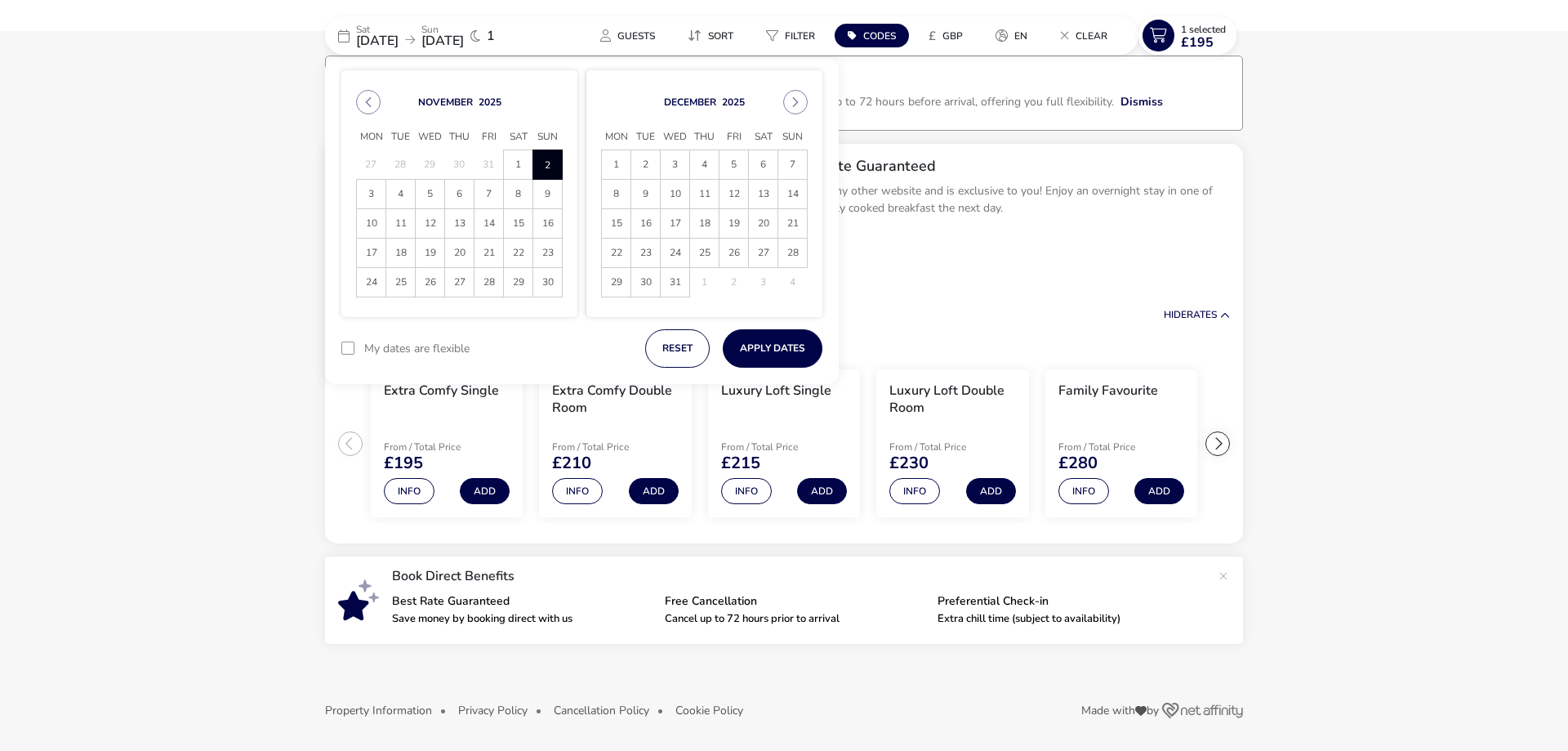
click at [556, 154] on span "2" at bounding box center [547, 165] width 28 height 28
click at [553, 173] on span "2" at bounding box center [547, 165] width 28 height 28
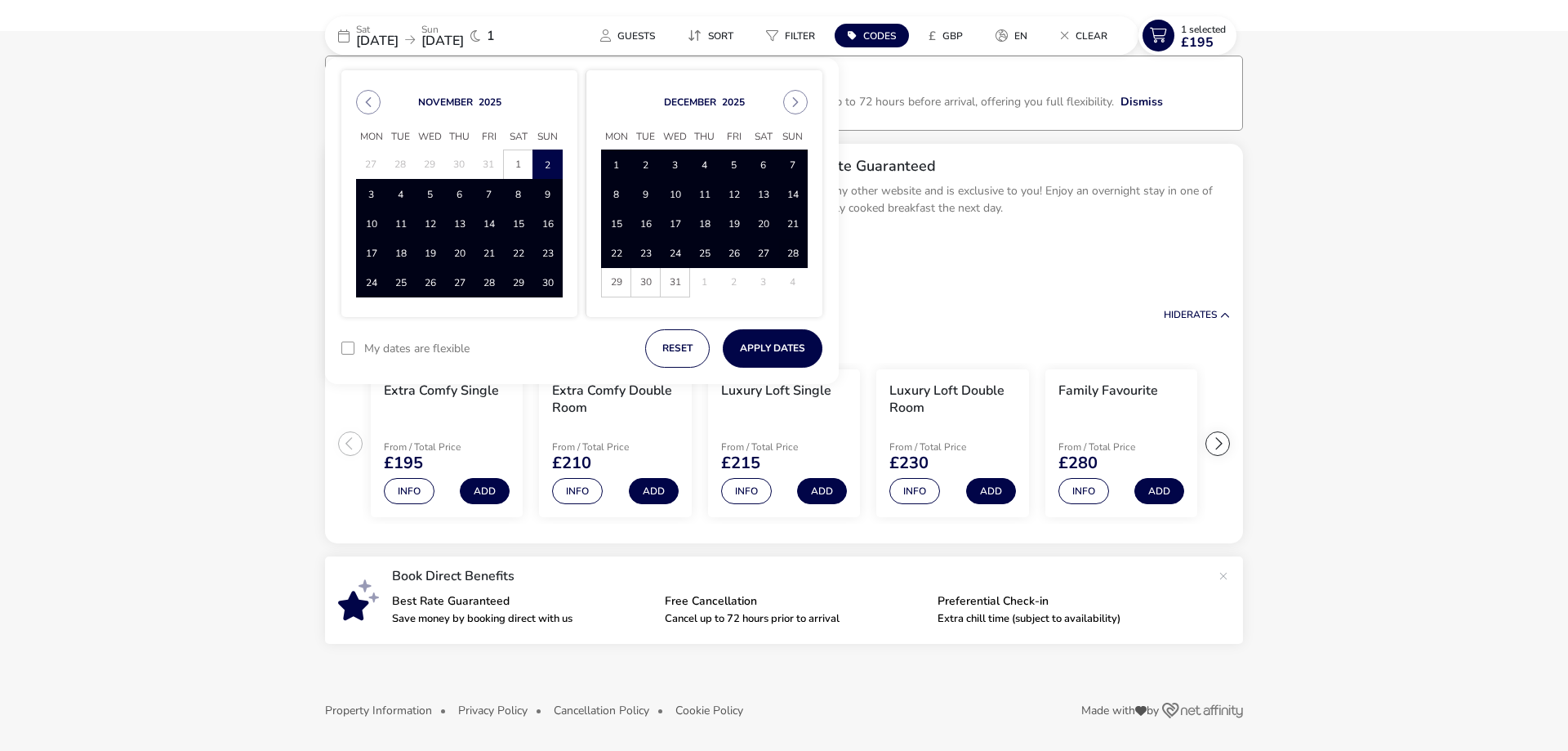
click at [803, 249] on span "28" at bounding box center [792, 252] width 28 height 28
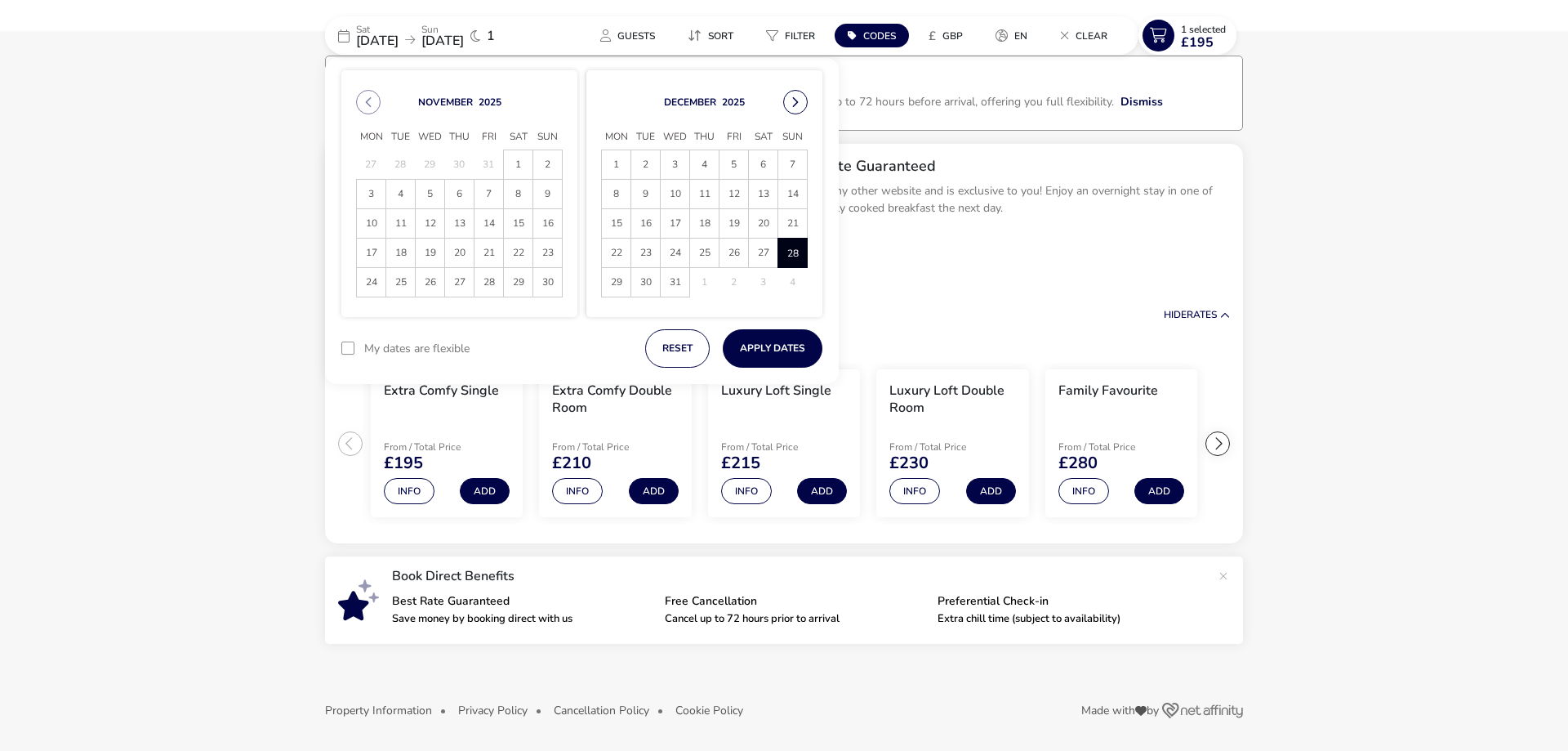
click at [796, 110] on button "Next Month" at bounding box center [796, 102] width 25 height 25
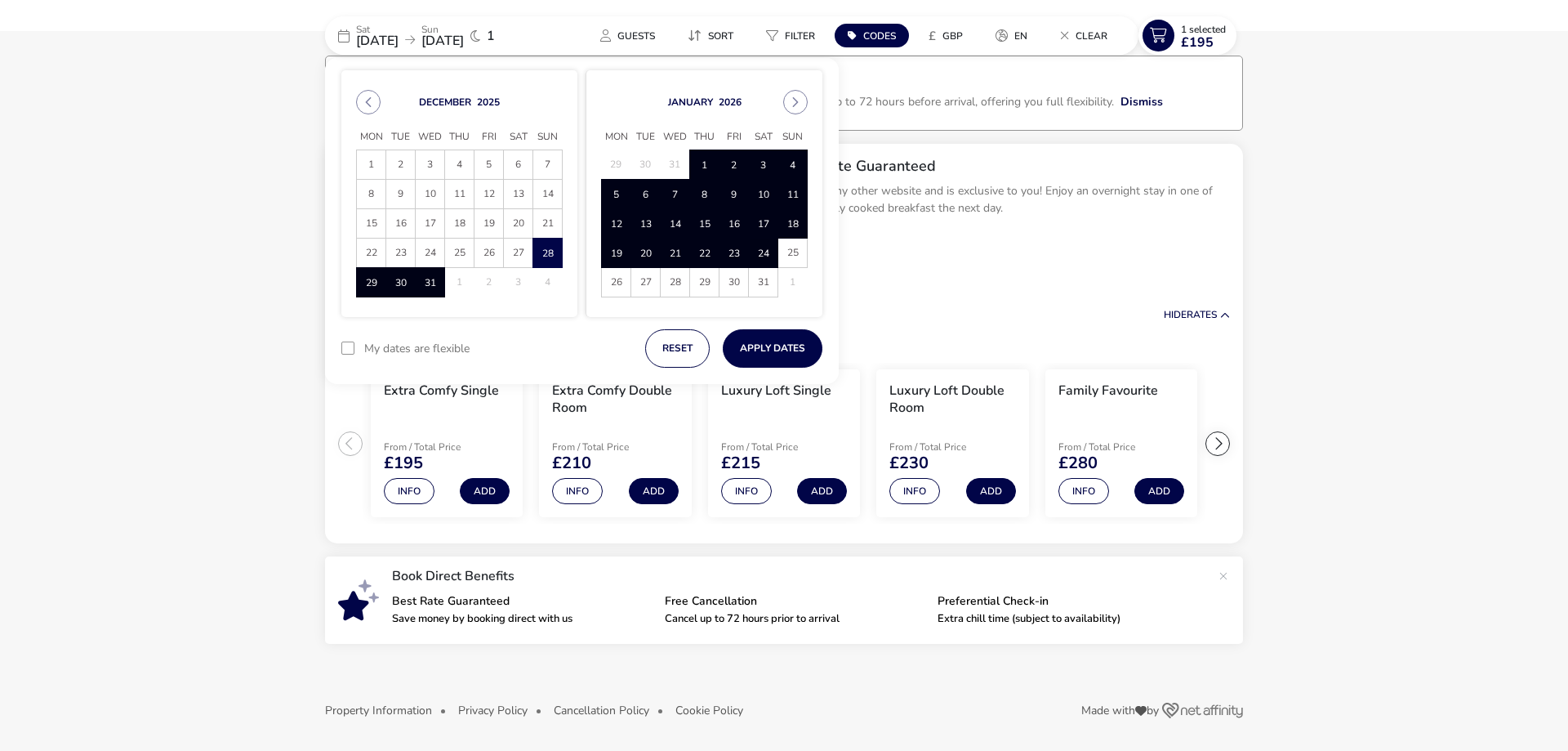
click at [764, 254] on span "24" at bounding box center [763, 252] width 28 height 28
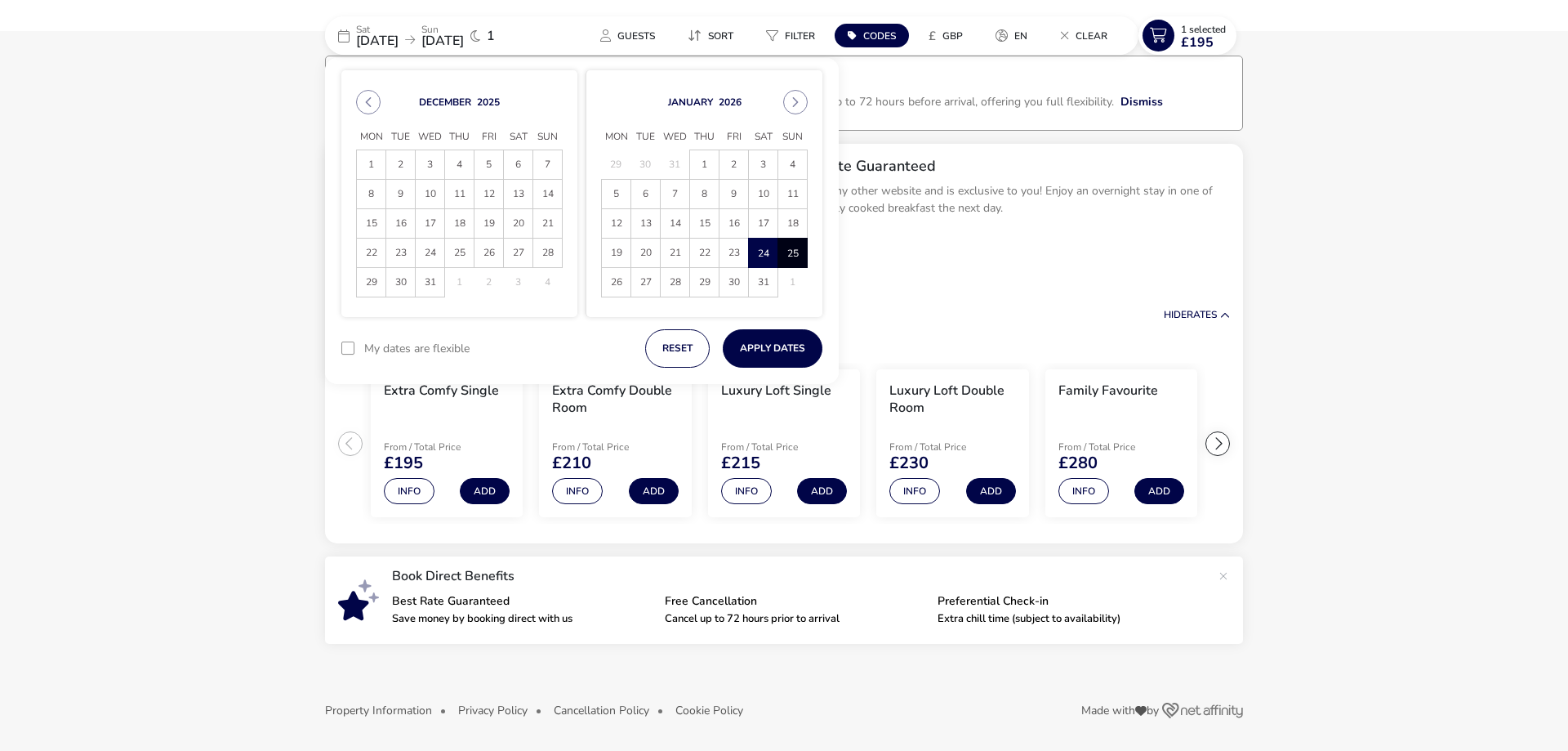
click at [796, 256] on span "25" at bounding box center [792, 252] width 28 height 28
click at [780, 352] on button "Apply Dates" at bounding box center [772, 348] width 100 height 38
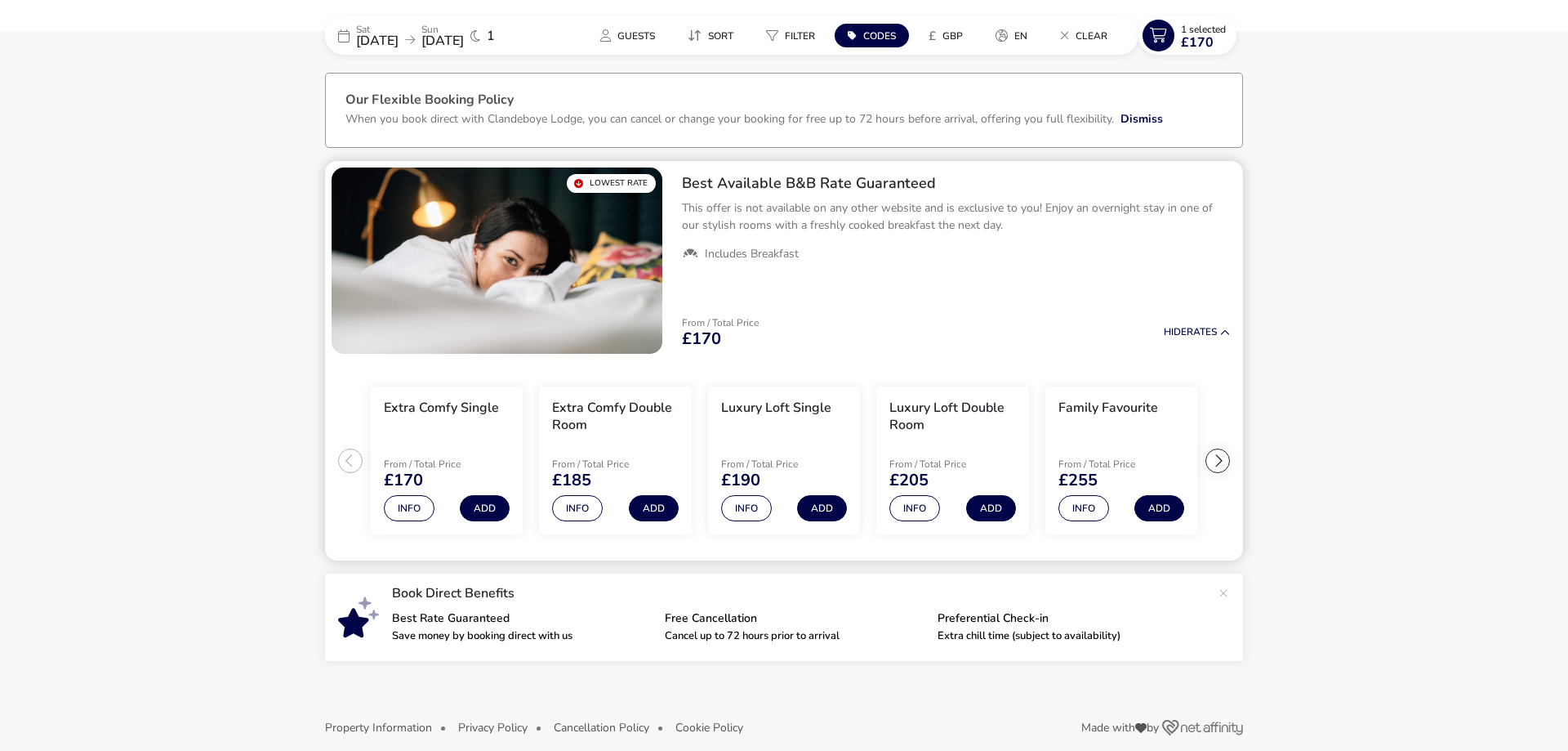
scroll to position [73, 0]
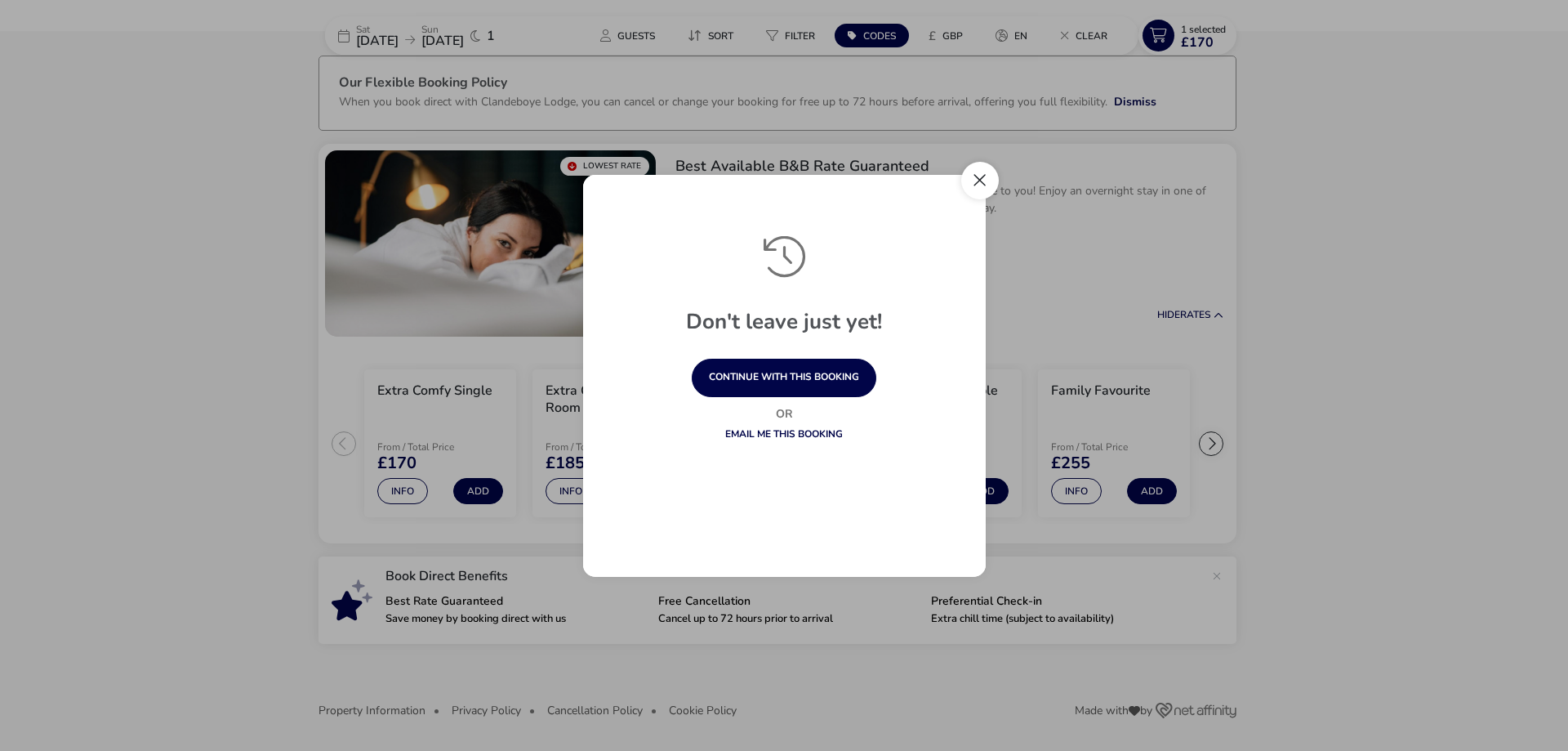
click at [980, 173] on button "Close" at bounding box center [980, 181] width 37 height 37
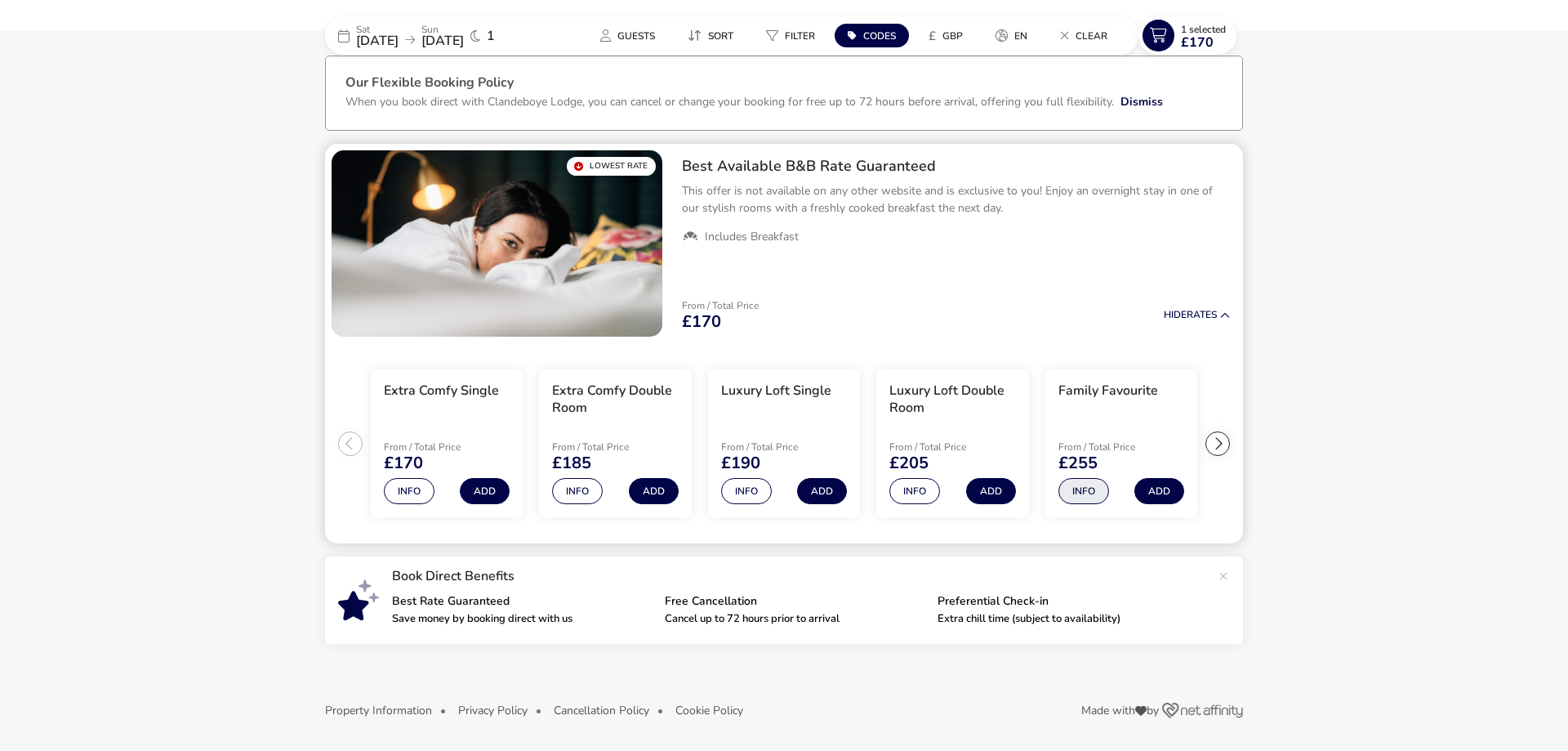
click at [1094, 493] on button "Info" at bounding box center [1084, 492] width 50 height 27
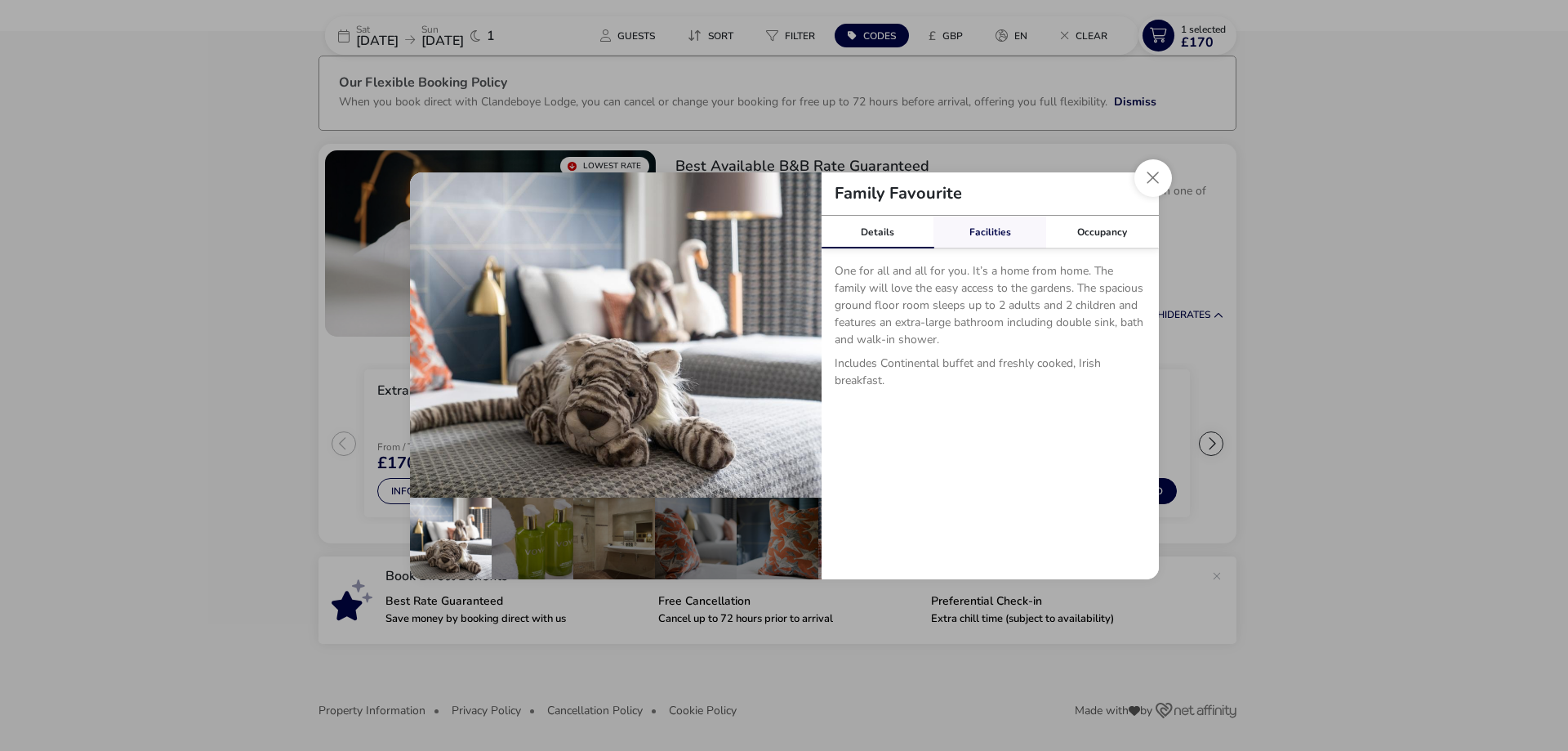
click at [981, 230] on link "Facilities" at bounding box center [989, 232] width 112 height 33
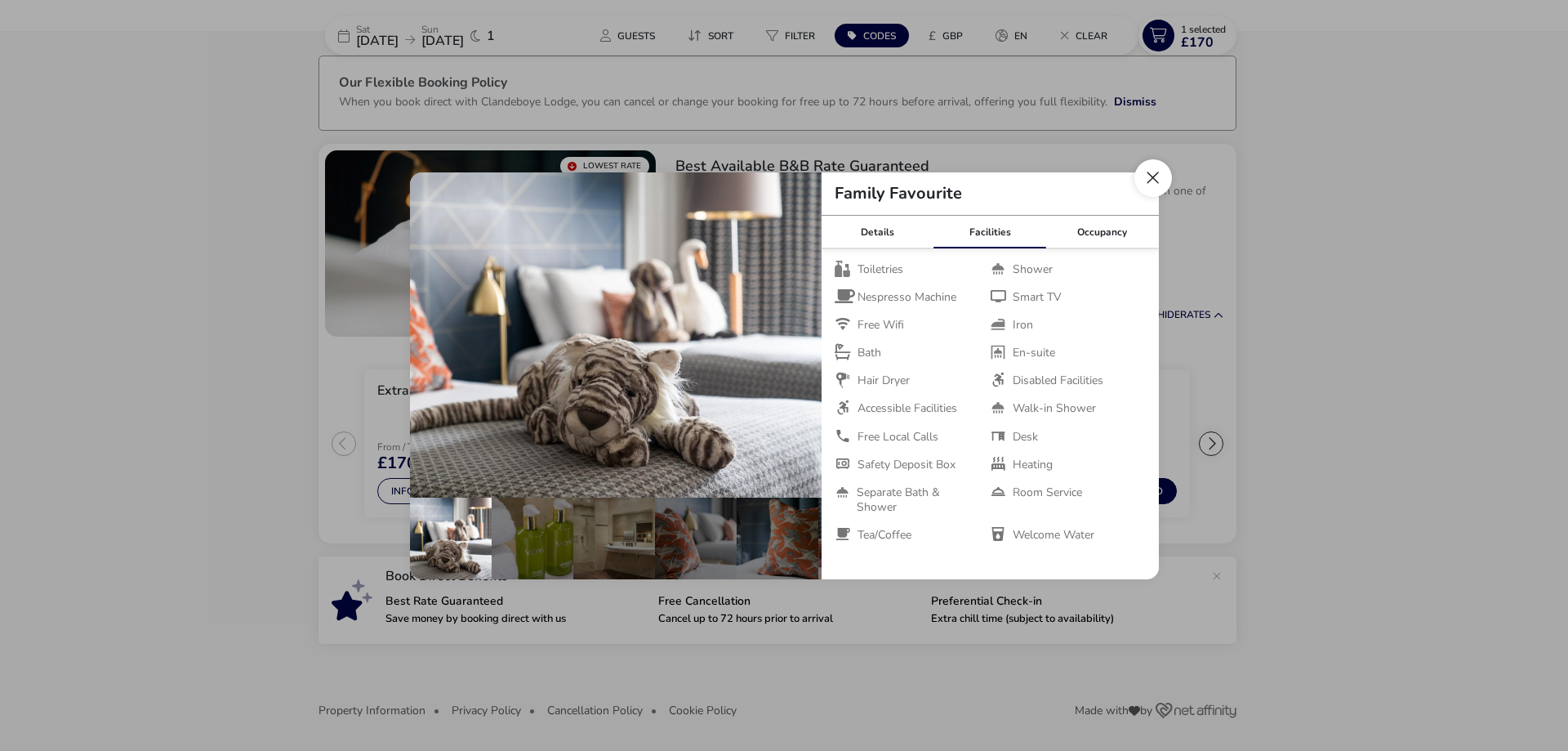
click at [1147, 182] on button "Close dialog" at bounding box center [1153, 178] width 37 height 37
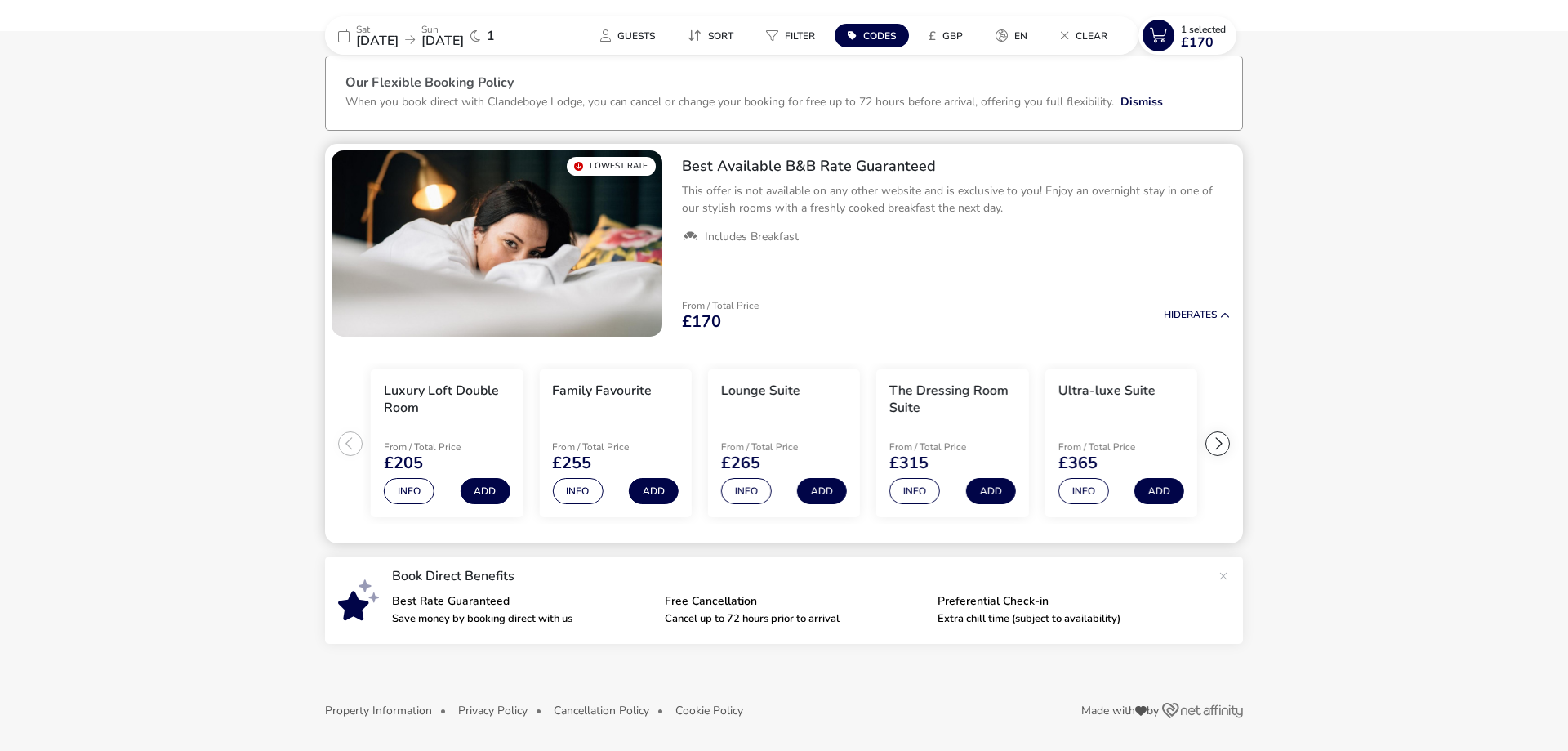
click at [345, 434] on ul "Extra Comfy Single From / Total Price £170 Info Add Extra Comfy Double Room Fro…" at bounding box center [784, 443] width 918 height 201
click at [347, 444] on ul "Extra Comfy Single From / Total Price £170 Info Add Extra Comfy Double Room Fro…" at bounding box center [784, 443] width 918 height 201
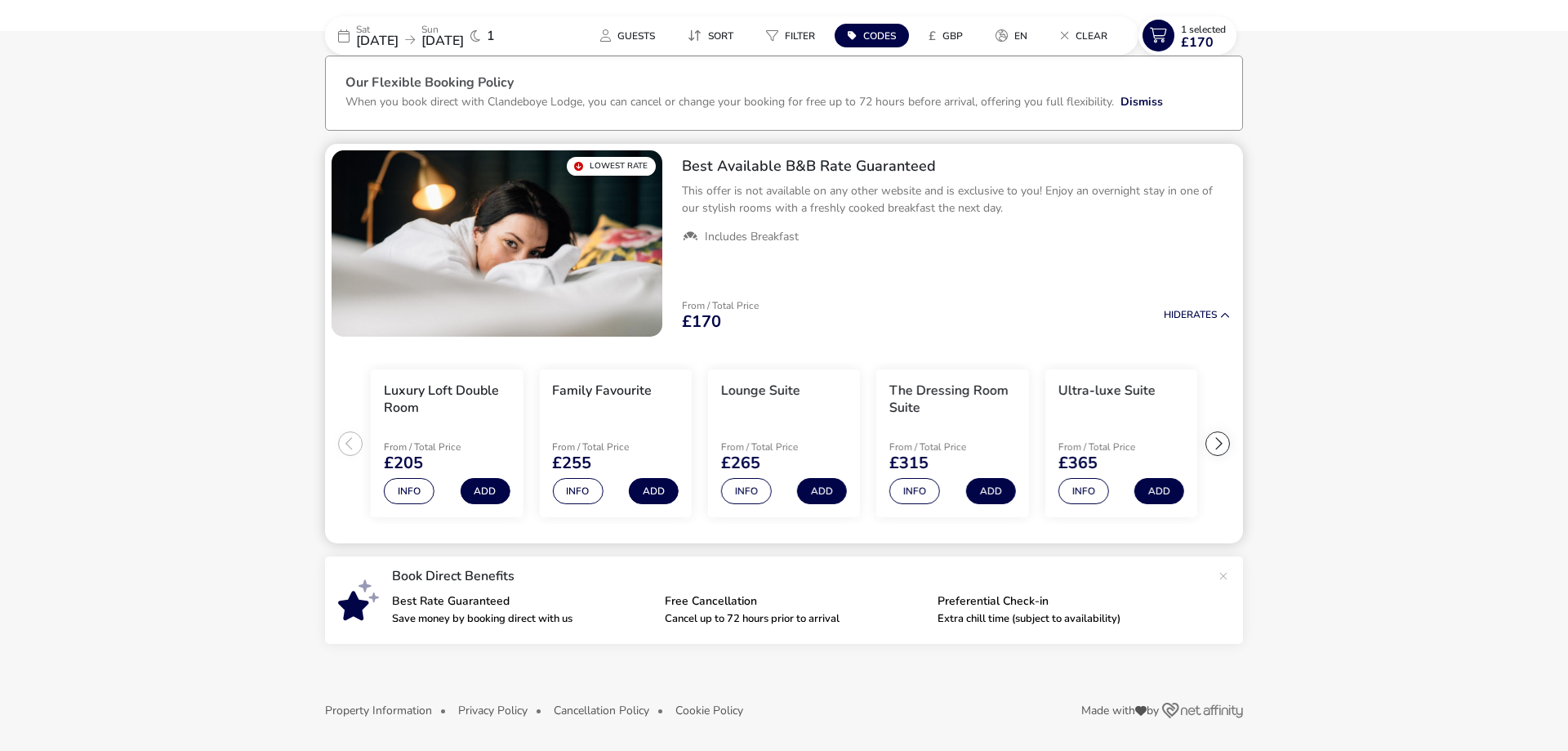
click at [347, 444] on ul "Extra Comfy Single From / Total Price £170 Info Add Extra Comfy Double Room Fro…" at bounding box center [784, 443] width 918 height 201
click at [346, 445] on ul "Extra Comfy Single From / Total Price £170 Info Add Extra Comfy Double Room Fro…" at bounding box center [784, 443] width 918 height 201
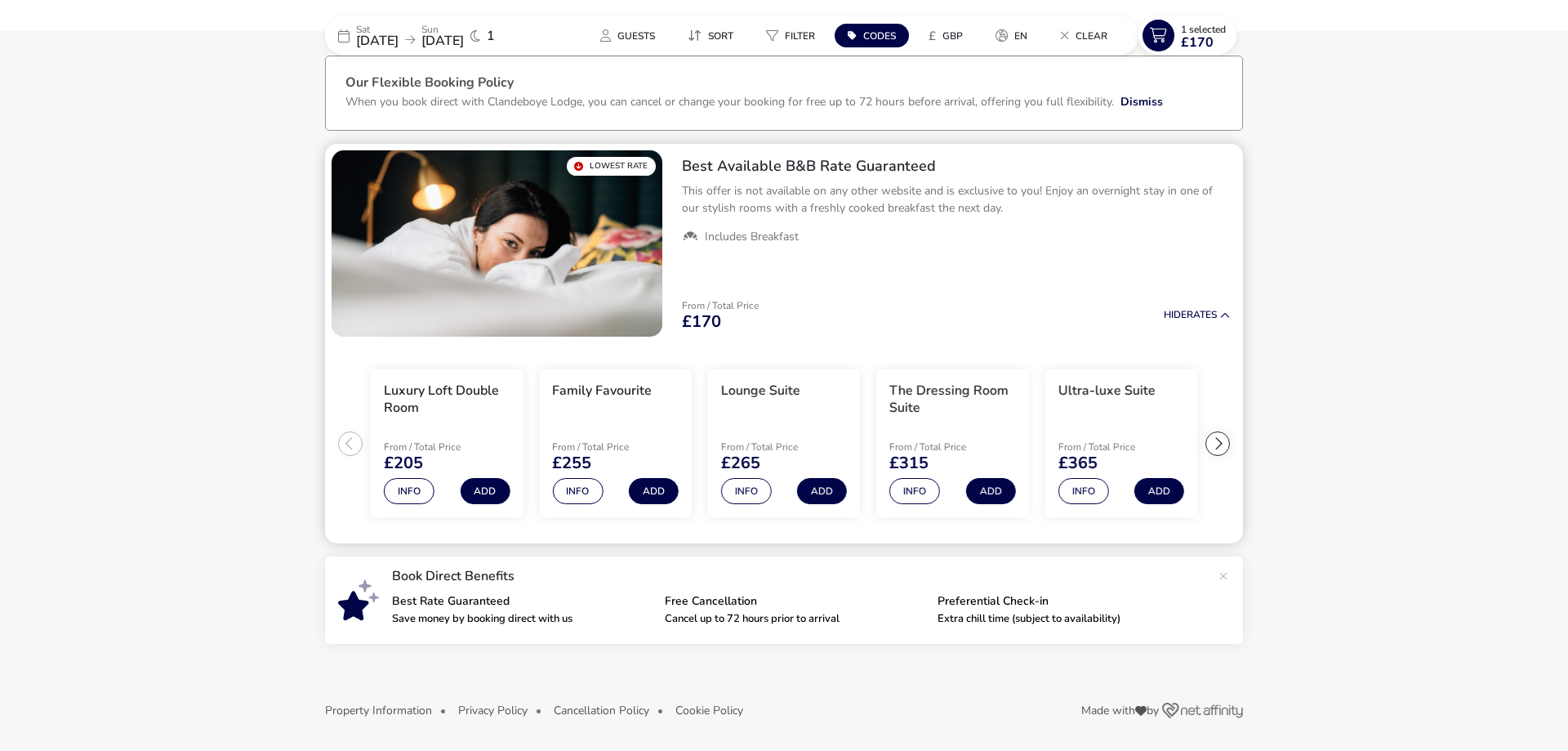
click at [343, 453] on ul "Extra Comfy Single From / Total Price £170 Info Add Extra Comfy Double Room Fro…" at bounding box center [784, 443] width 918 height 201
click at [1222, 442] on div at bounding box center [1218, 444] width 25 height 25
click at [1222, 442] on ul "Extra Comfy Single From / Total Price £170 Info Add Extra Comfy Double Room Fro…" at bounding box center [784, 443] width 918 height 201
click at [352, 444] on div at bounding box center [351, 444] width 25 height 25
click at [406, 493] on button "Info" at bounding box center [409, 492] width 50 height 27
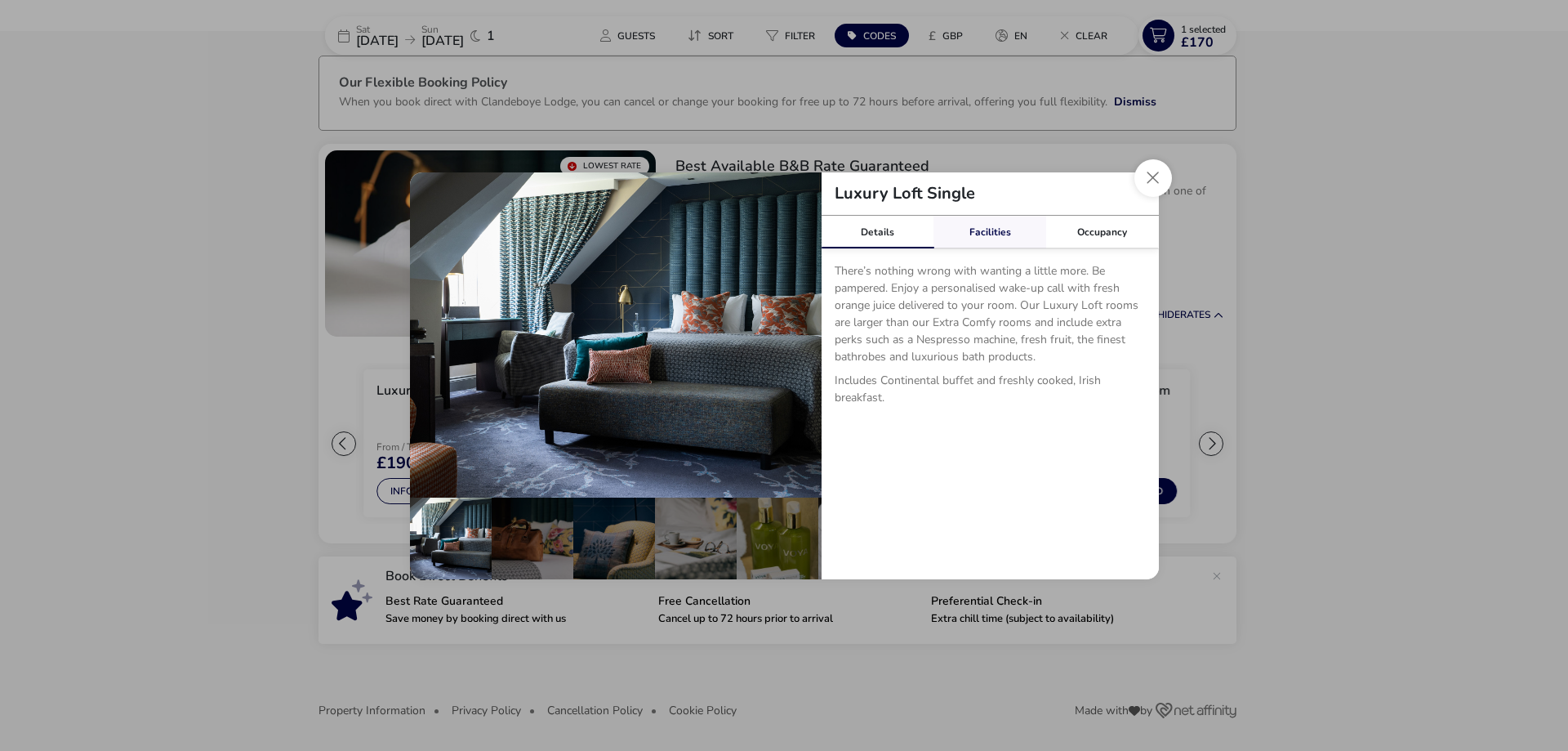
click at [1000, 233] on link "Facilities" at bounding box center [989, 232] width 112 height 33
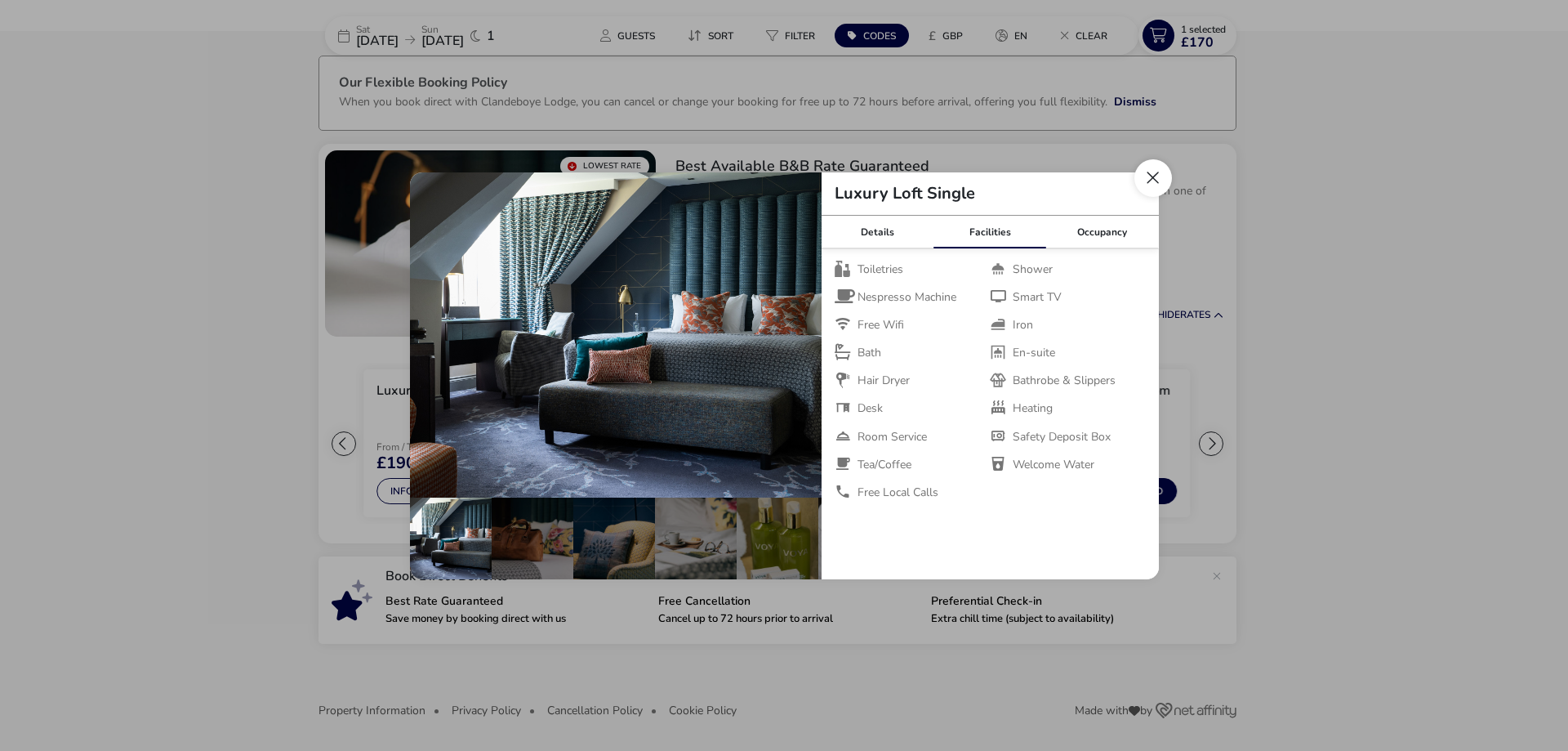
click at [1155, 182] on button "Close dialog" at bounding box center [1153, 178] width 37 height 37
